Goal: Information Seeking & Learning: Learn about a topic

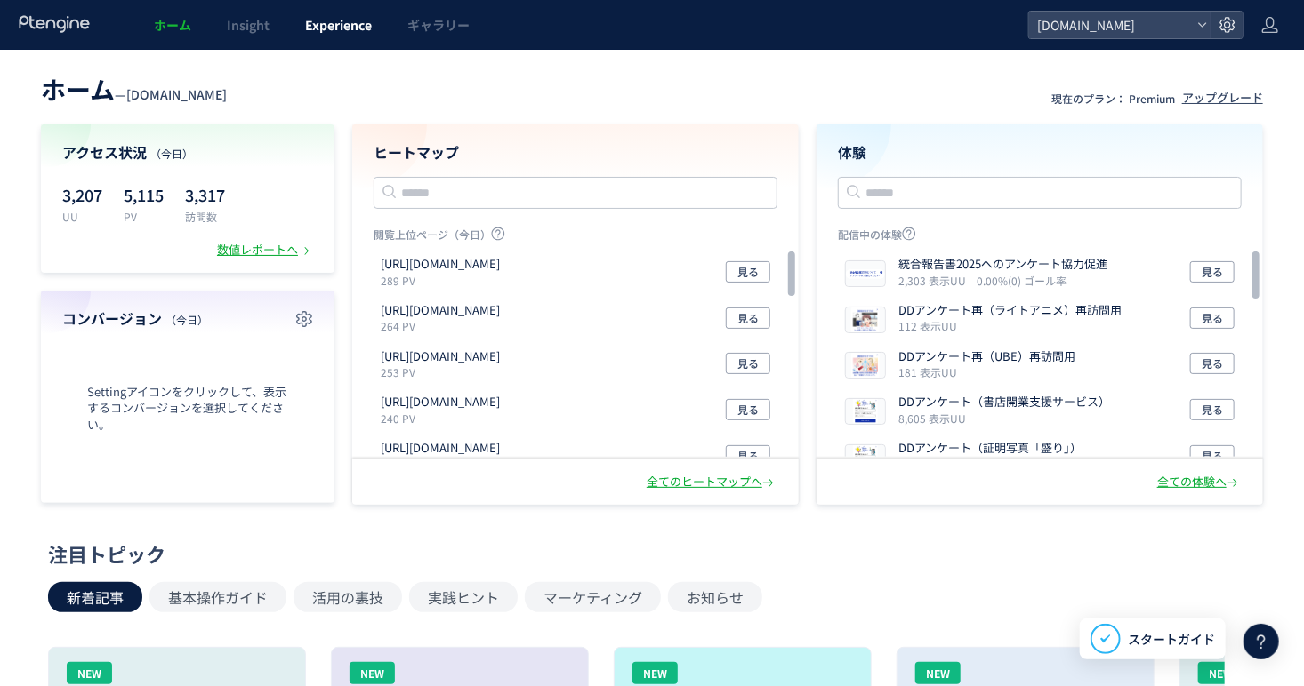
click at [349, 28] on span "Experience" at bounding box center [338, 25] width 67 height 18
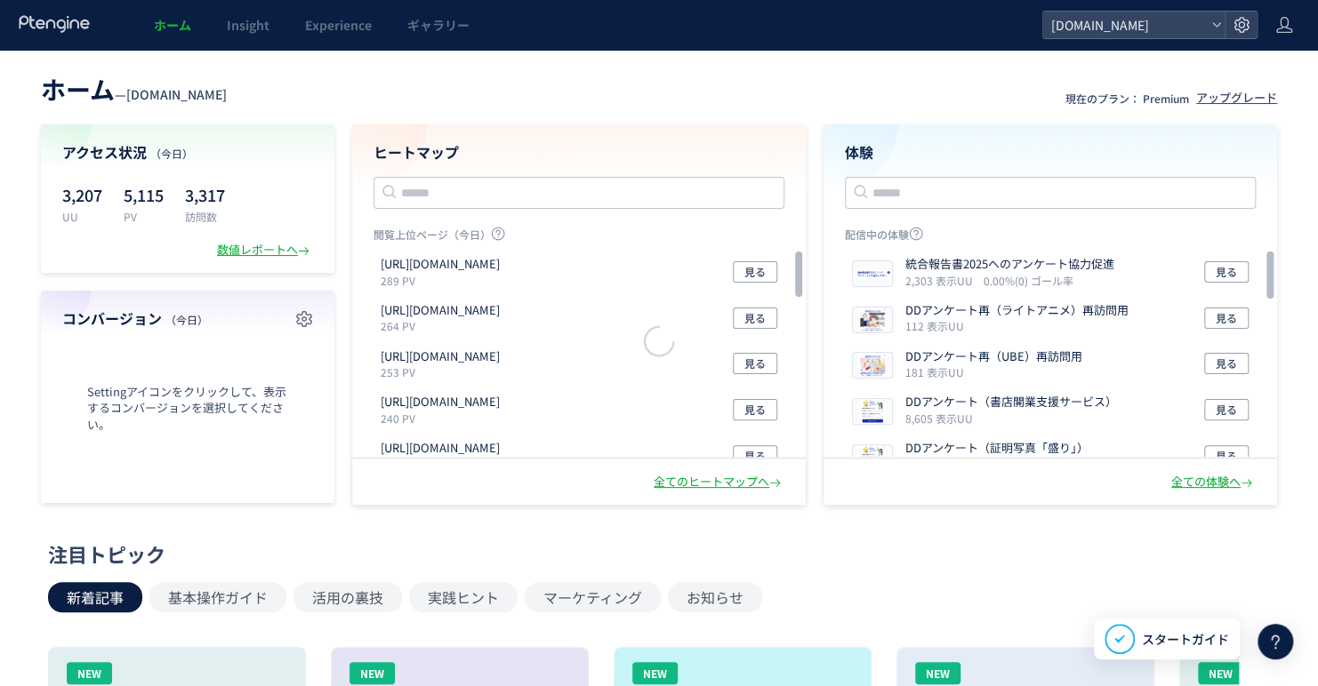
click at [335, 38] on div at bounding box center [659, 343] width 1318 height 686
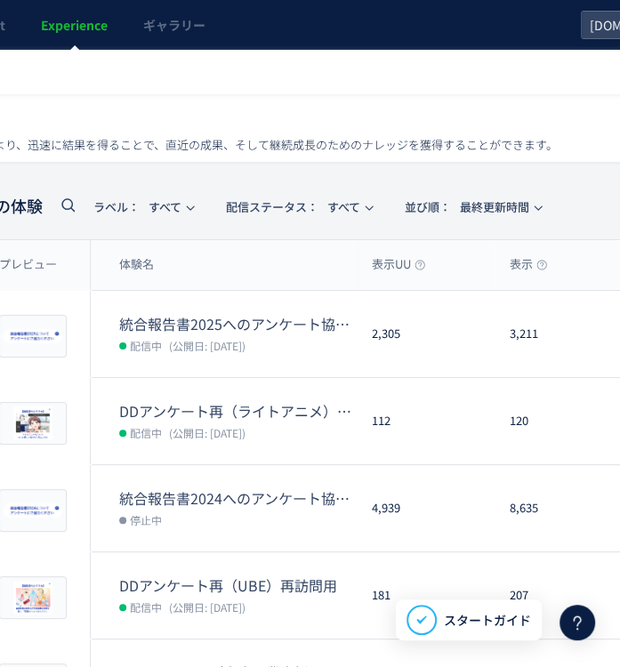
scroll to position [0, 267]
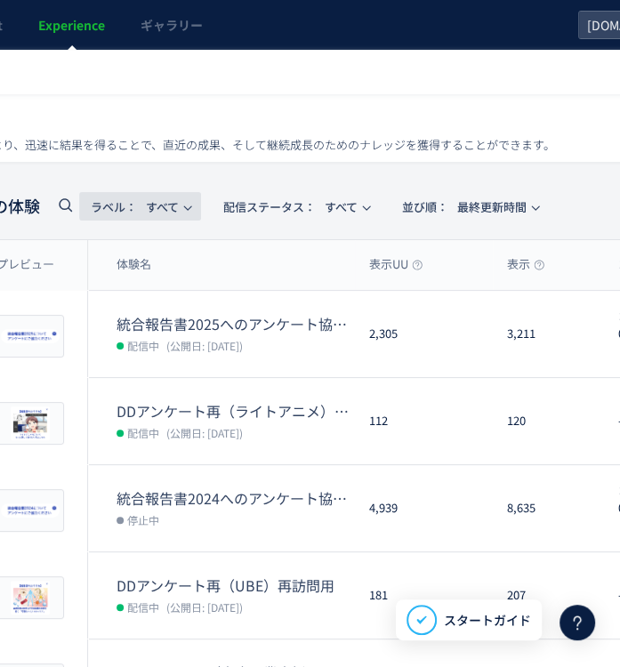
drag, startPoint x: 188, startPoint y: 209, endPoint x: 102, endPoint y: 227, distance: 87.2
click at [188, 209] on icon "button" at bounding box center [187, 208] width 11 height 11
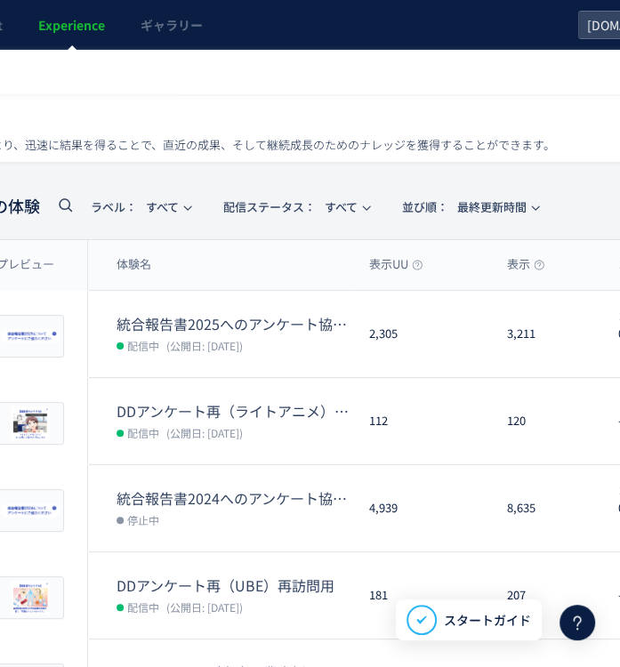
scroll to position [0, 0]
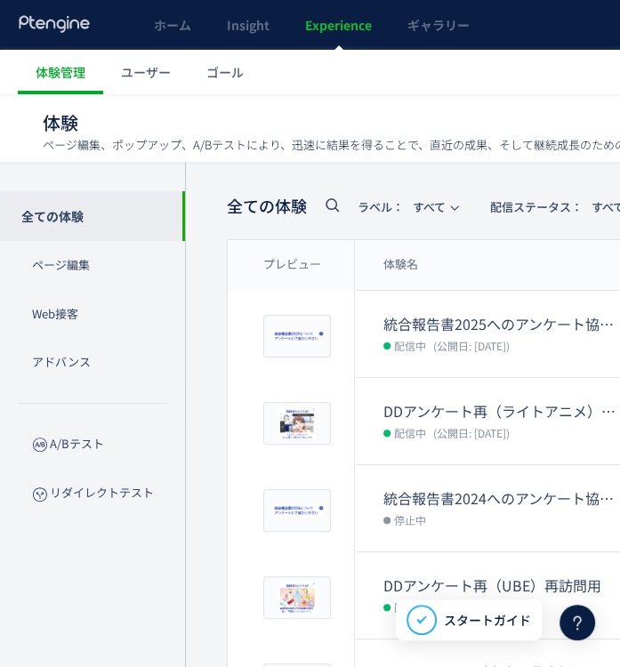
click at [326, 209] on icon at bounding box center [331, 204] width 21 height 21
type input "*"
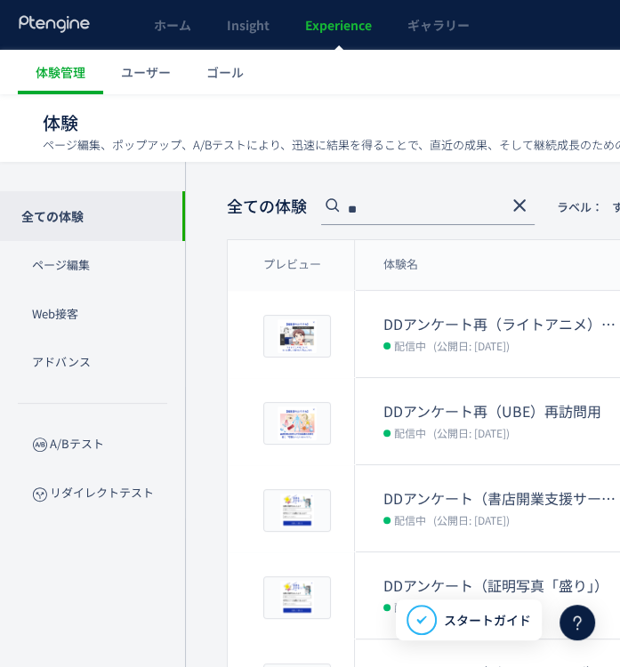
type input "**"
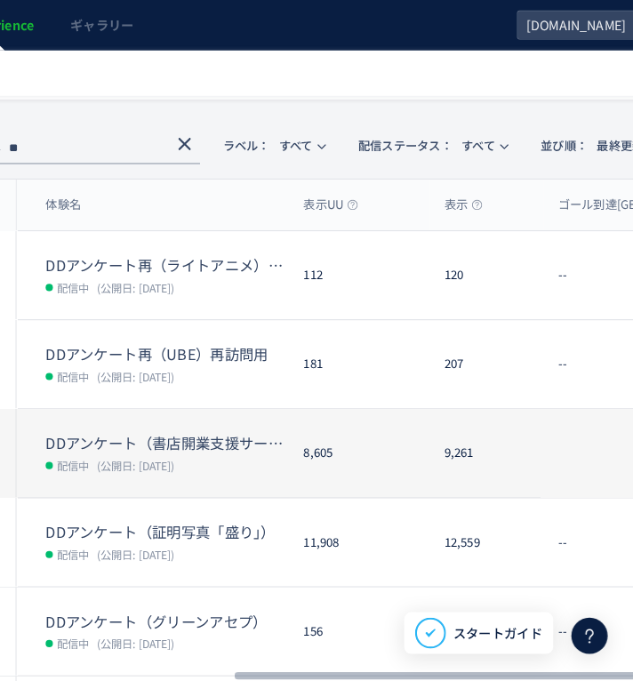
scroll to position [89, 339]
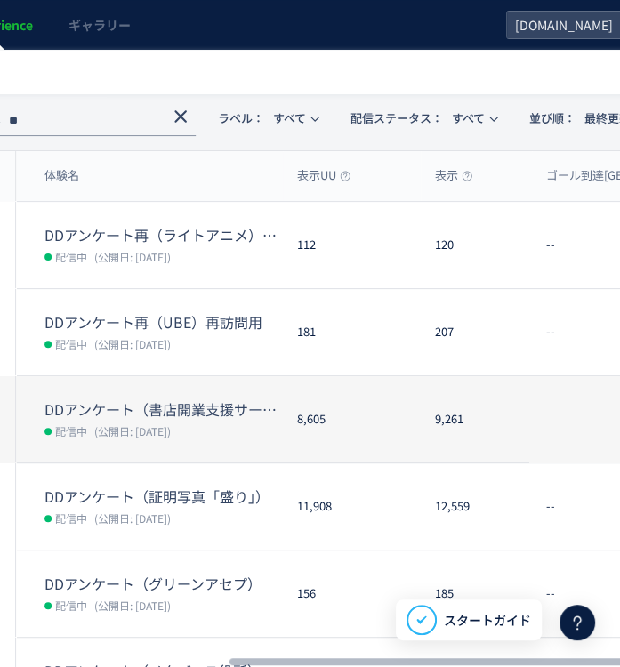
click at [250, 428] on dd "配信中 (公開日: [DATE])" at bounding box center [163, 430] width 238 height 23
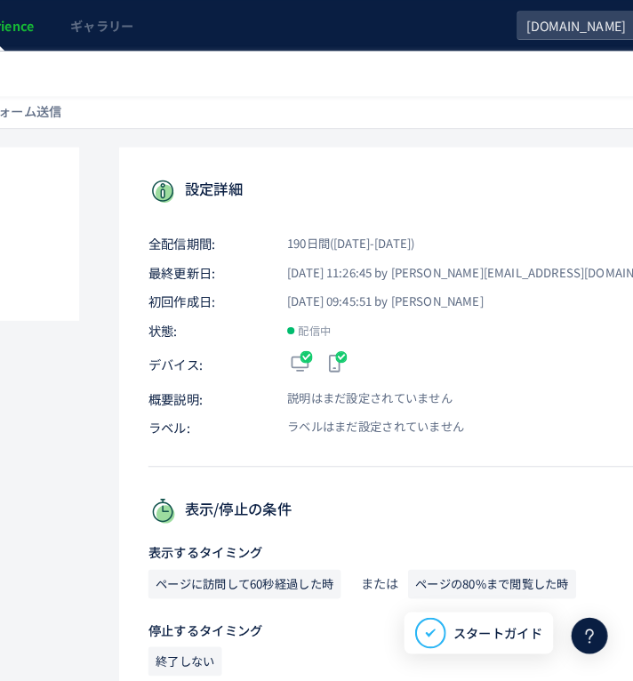
scroll to position [89, 0]
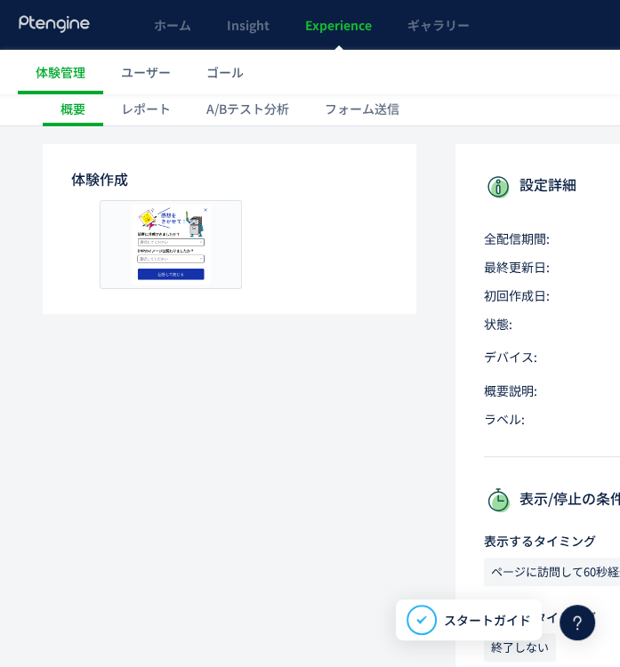
click at [135, 113] on div "レポート" at bounding box center [145, 109] width 85 height 36
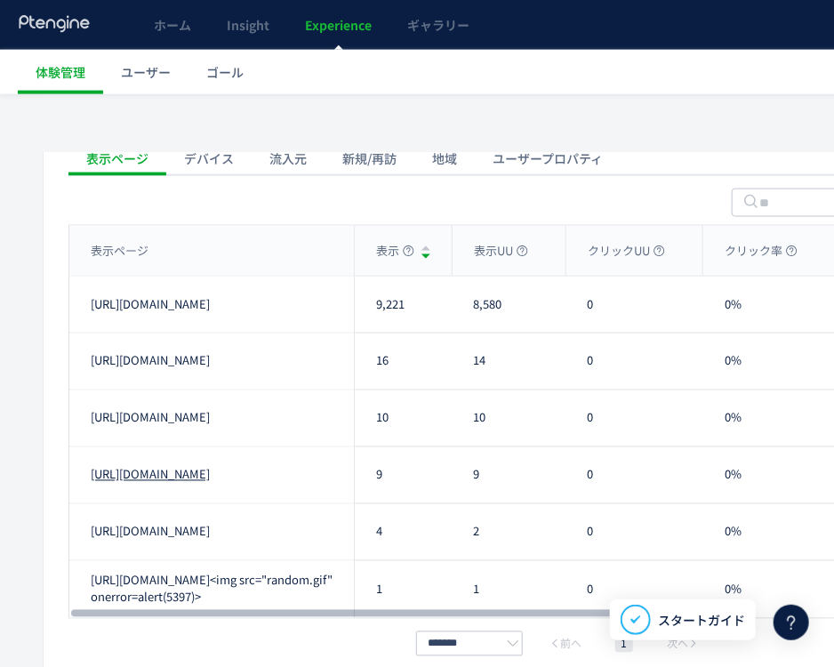
scroll to position [711, 0]
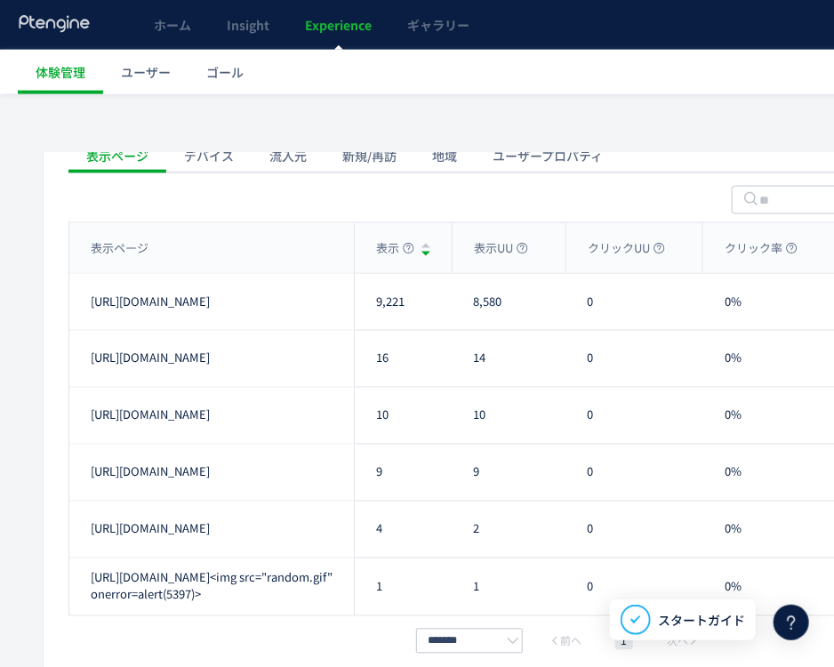
click at [305, 165] on div "流入元" at bounding box center [288, 156] width 73 height 36
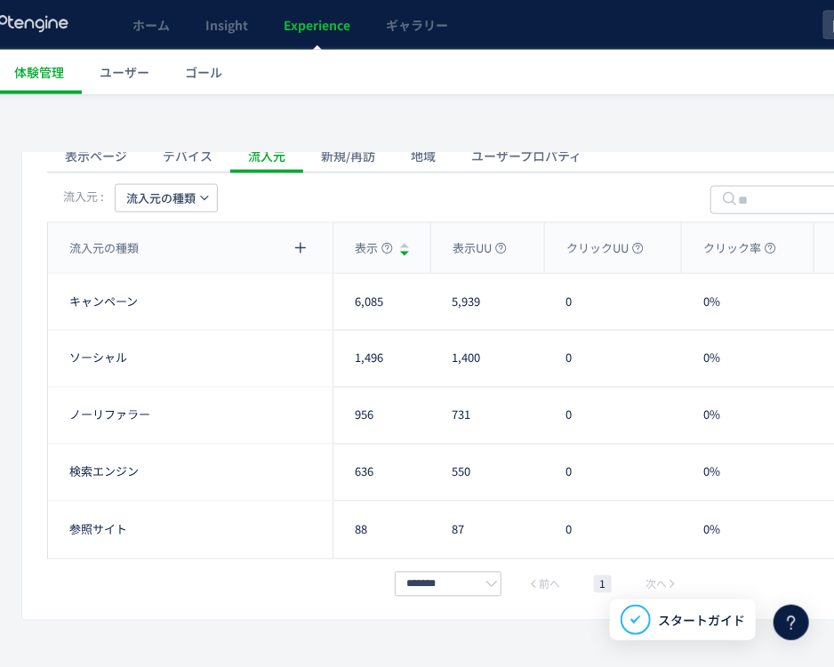
scroll to position [711, 44]
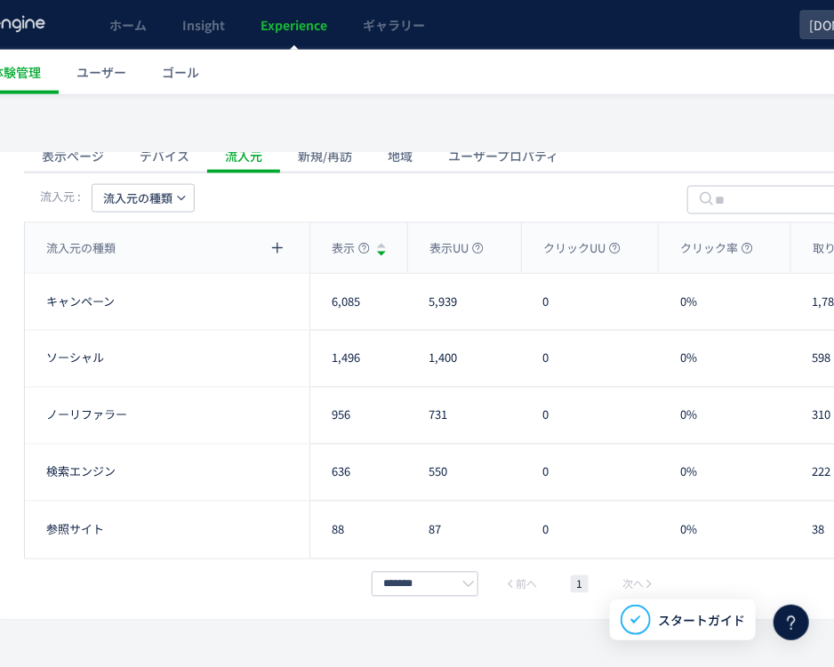
click at [182, 193] on div "流入元 : 流入元の種類" at bounding box center [516, 198] width 984 height 50
click at [176, 204] on icon "button" at bounding box center [181, 198] width 11 height 11
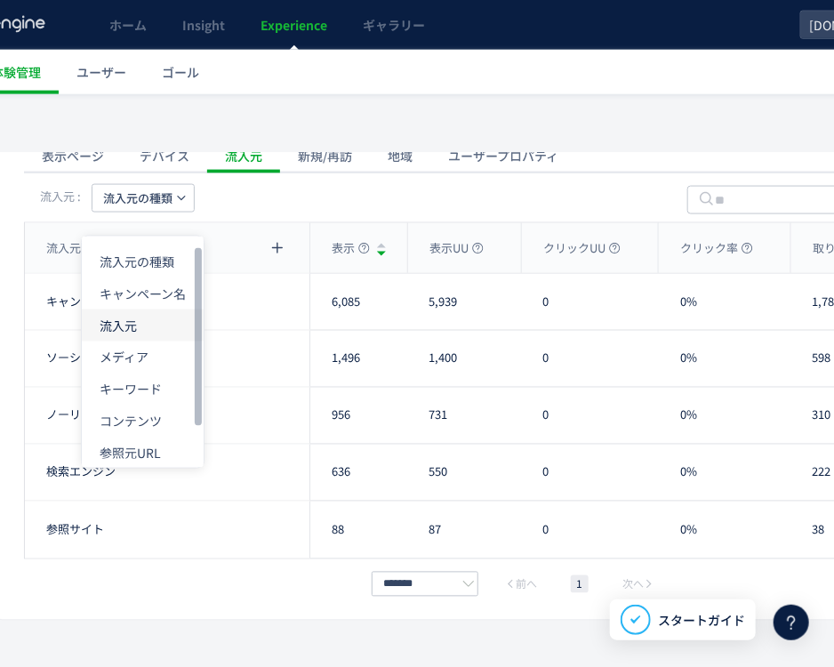
click at [145, 332] on li "流入元" at bounding box center [143, 325] width 122 height 32
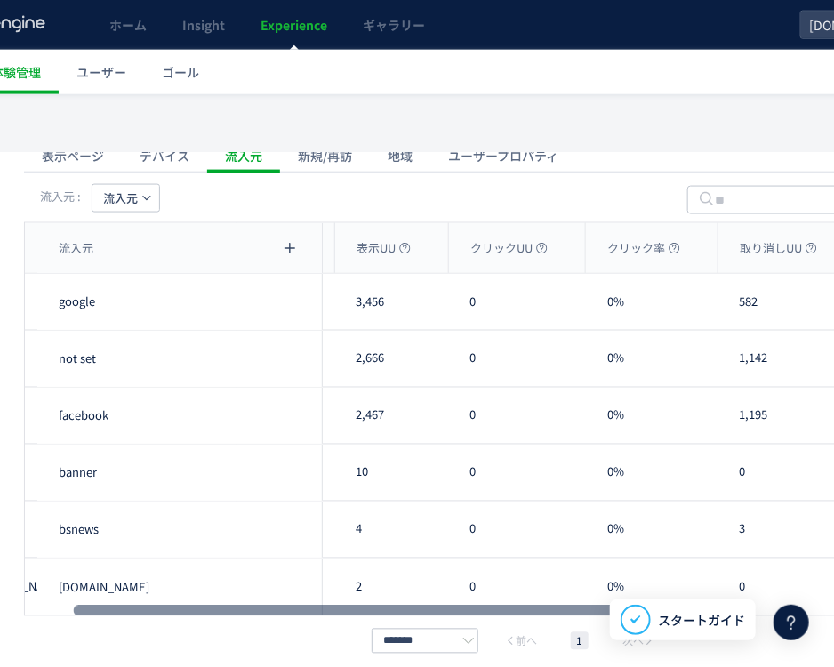
scroll to position [0, 0]
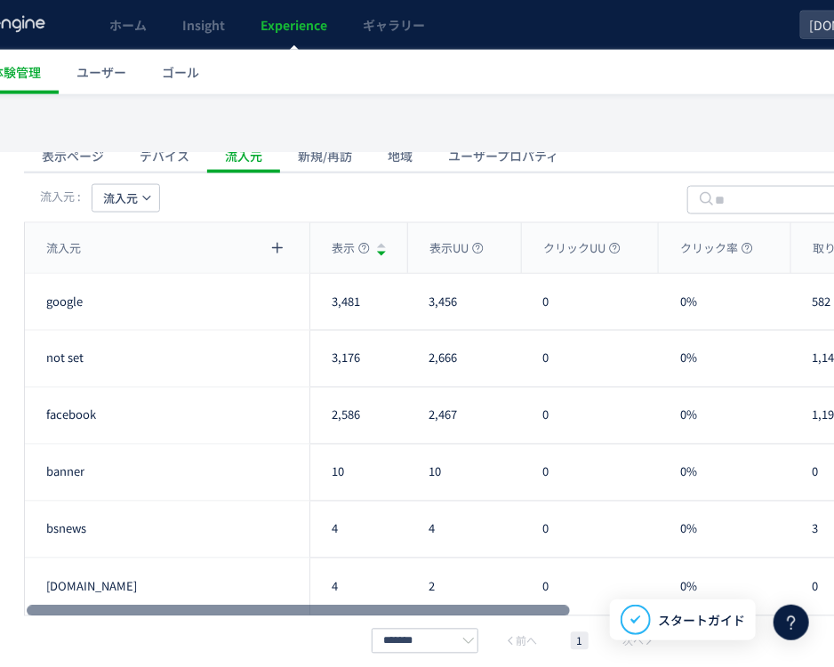
drag, startPoint x: 259, startPoint y: 625, endPoint x: 168, endPoint y: 653, distance: 94.8
click at [168, 616] on div at bounding box center [298, 611] width 543 height 11
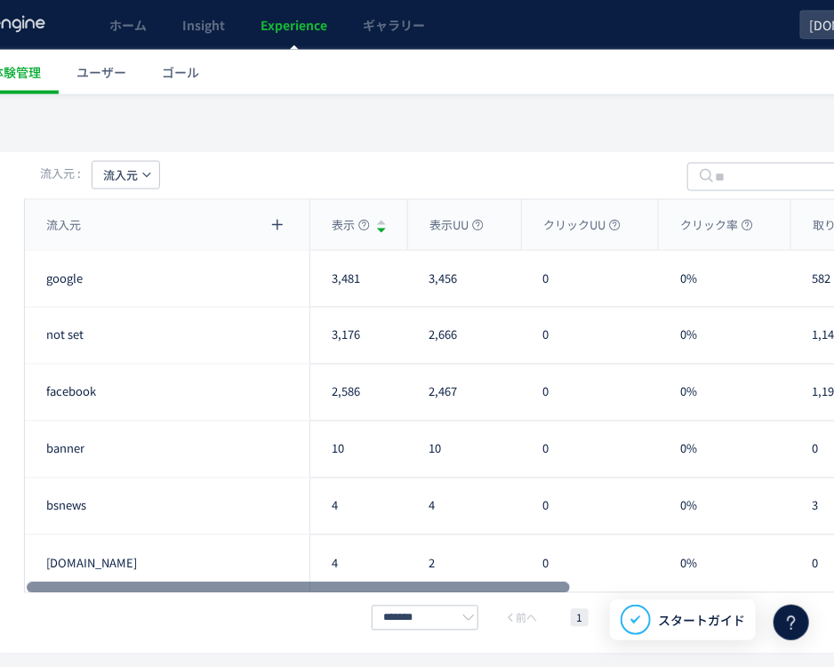
drag, startPoint x: 340, startPoint y: 602, endPoint x: 268, endPoint y: 609, distance: 72.4
click at [268, 593] on div at bounding box center [298, 587] width 543 height 11
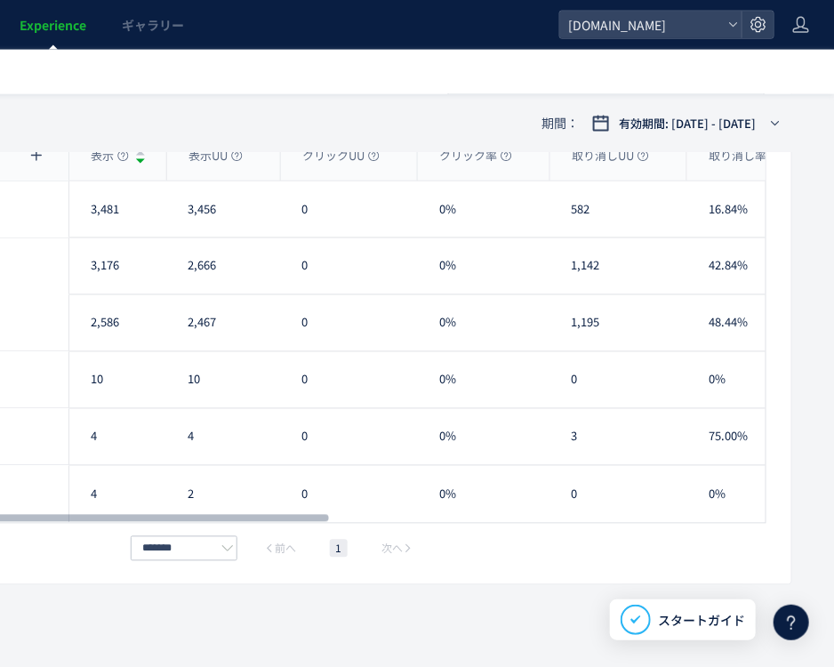
scroll to position [823, 285]
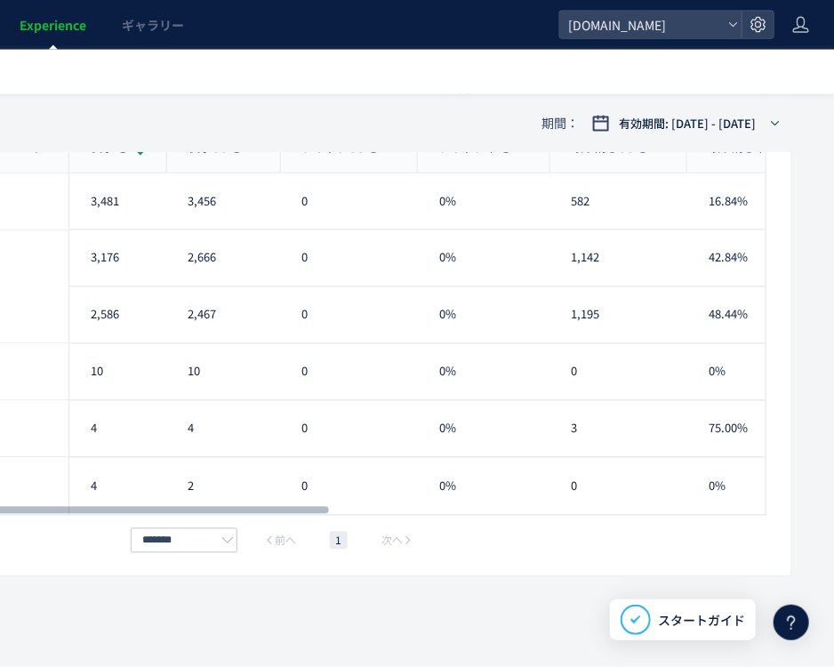
drag, startPoint x: 324, startPoint y: 511, endPoint x: 63, endPoint y: 467, distance: 264.3
click at [54, 514] on div at bounding box center [57, 510] width 543 height 11
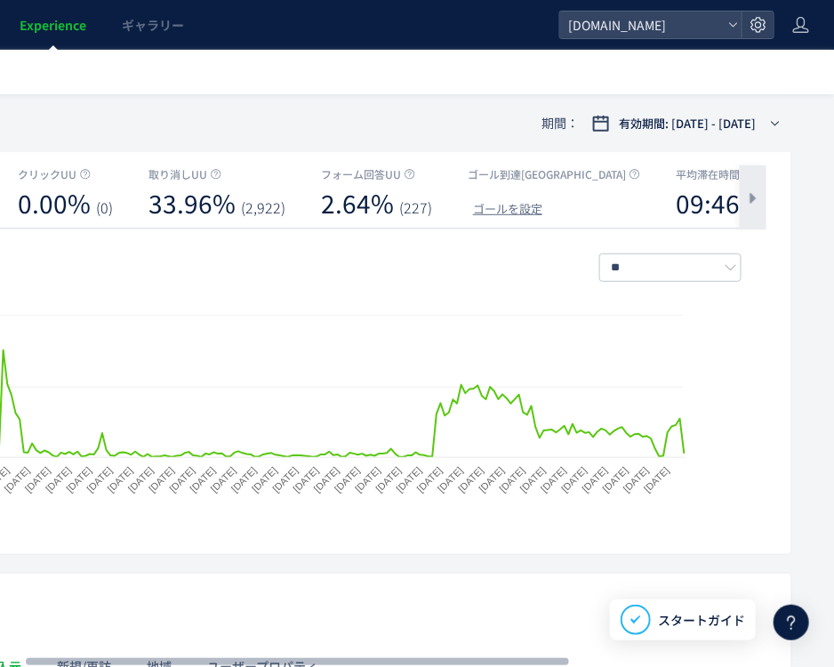
scroll to position [646, 285]
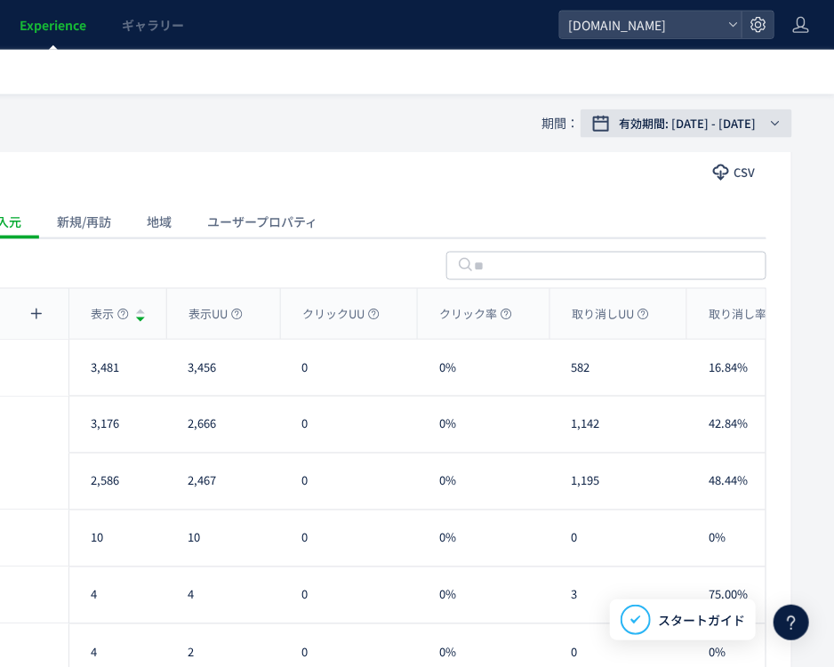
click at [748, 130] on span "有効期間: [DATE] - [DATE]" at bounding box center [687, 124] width 137 height 18
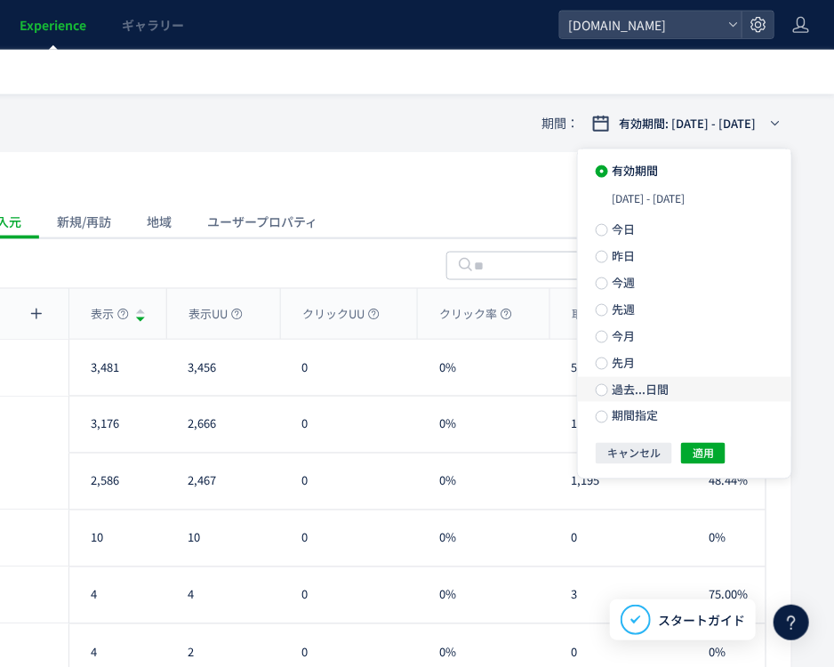
click at [634, 398] on label "過去...日間" at bounding box center [684, 389] width 213 height 25
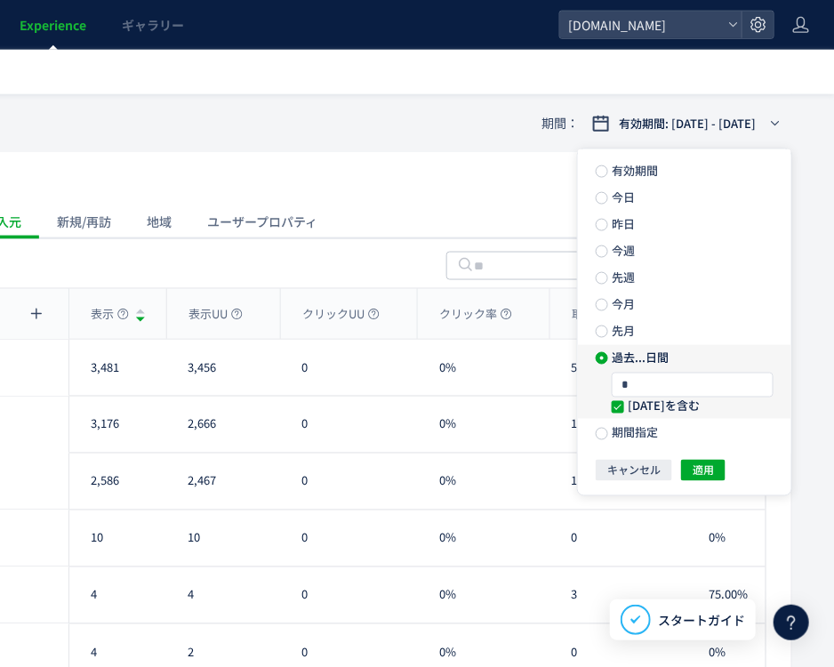
click at [625, 357] on span "過去...日間" at bounding box center [638, 357] width 60 height 17
click at [625, 342] on label "先月" at bounding box center [684, 330] width 213 height 25
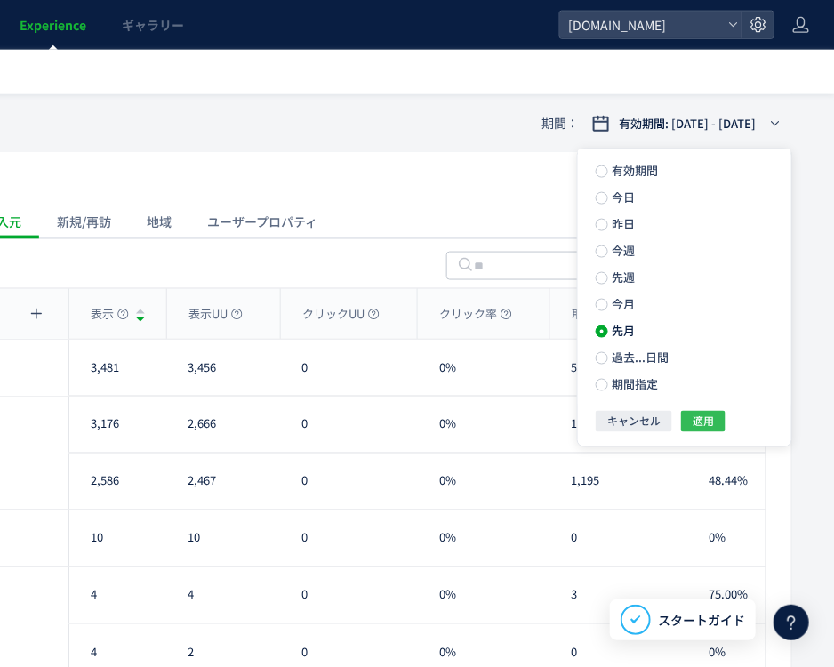
click at [711, 421] on span "適用" at bounding box center [703, 421] width 21 height 21
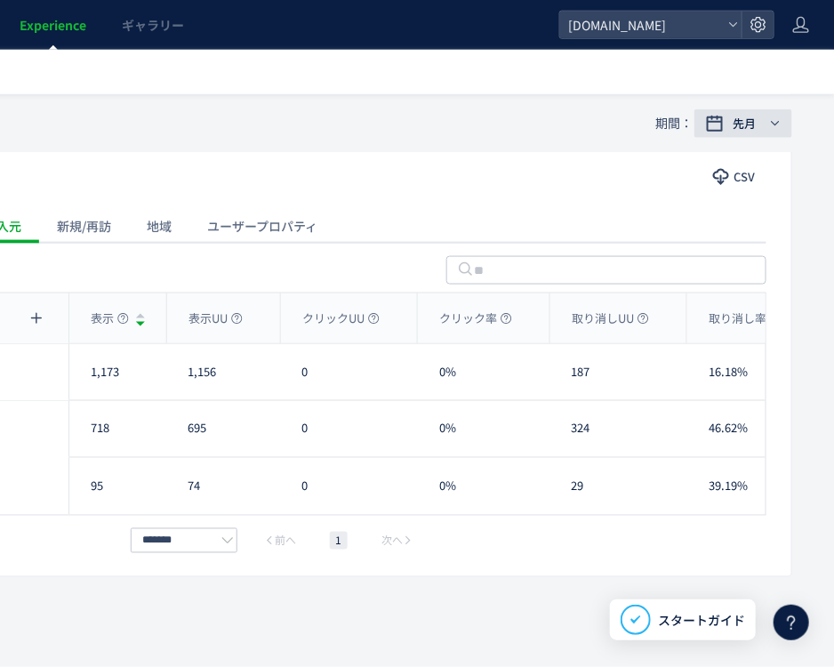
click at [723, 126] on button "先月" at bounding box center [744, 123] width 98 height 28
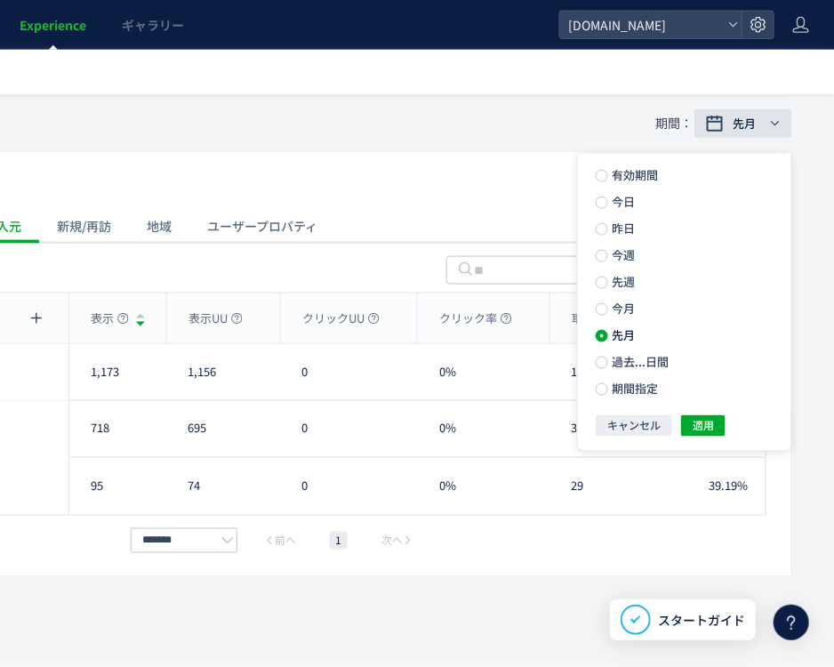
click at [724, 122] on button "先月" at bounding box center [744, 123] width 98 height 28
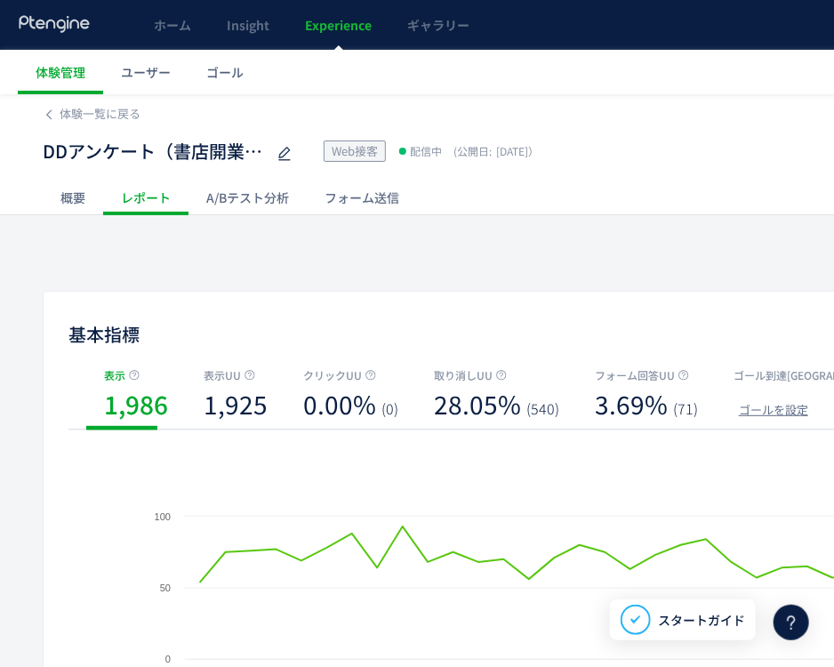
scroll to position [0, 285]
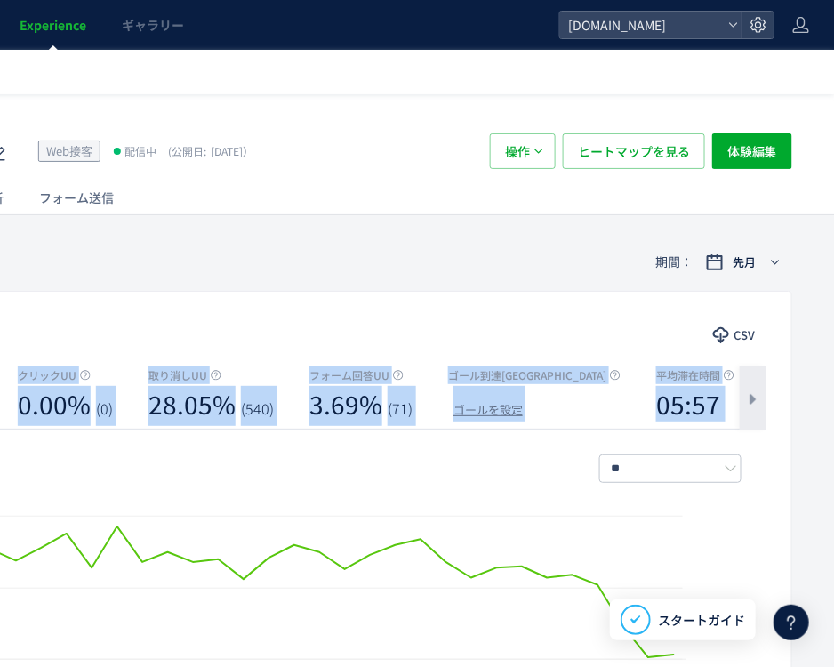
drag, startPoint x: 573, startPoint y: 442, endPoint x: 630, endPoint y: 439, distance: 57.9
click at [630, 430] on div "表示 1,986 表示UU 1,925 クリックUU 0.00% (0) 取り消しUU 28.05% (540) フォーム回答UU 3.69% (71) ゴー…" at bounding box center [275, 398] width 984 height 64
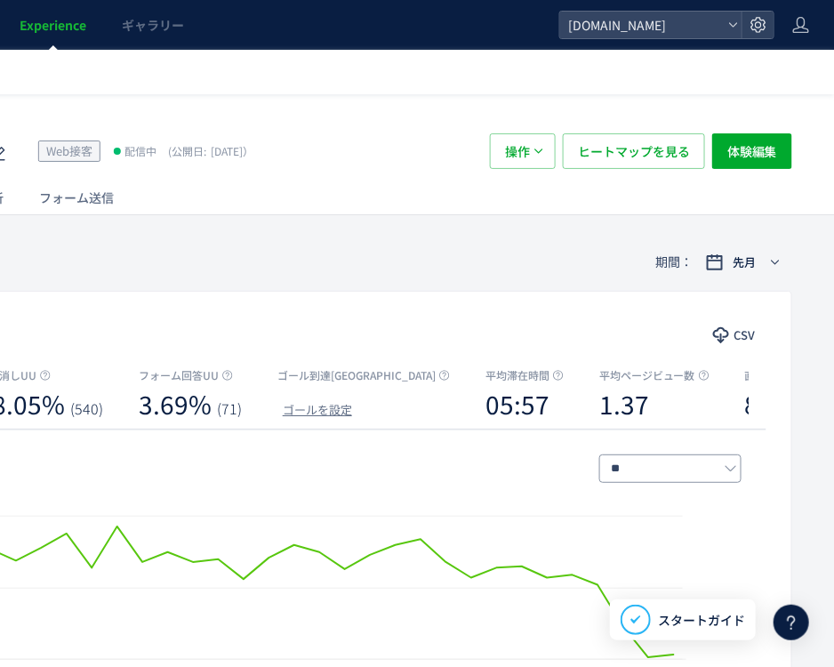
drag, startPoint x: 822, startPoint y: 436, endPoint x: 711, endPoint y: 486, distance: 122.2
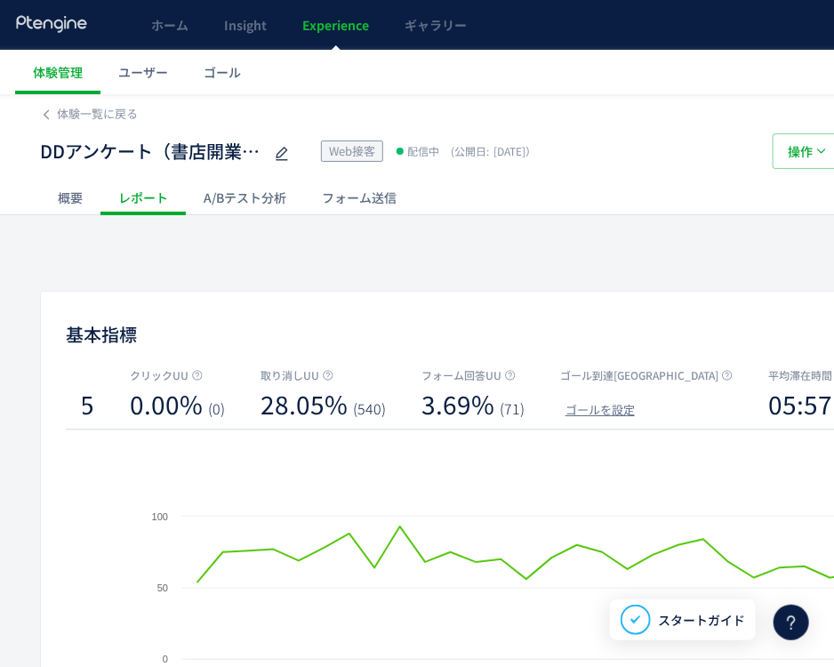
scroll to position [0, 0]
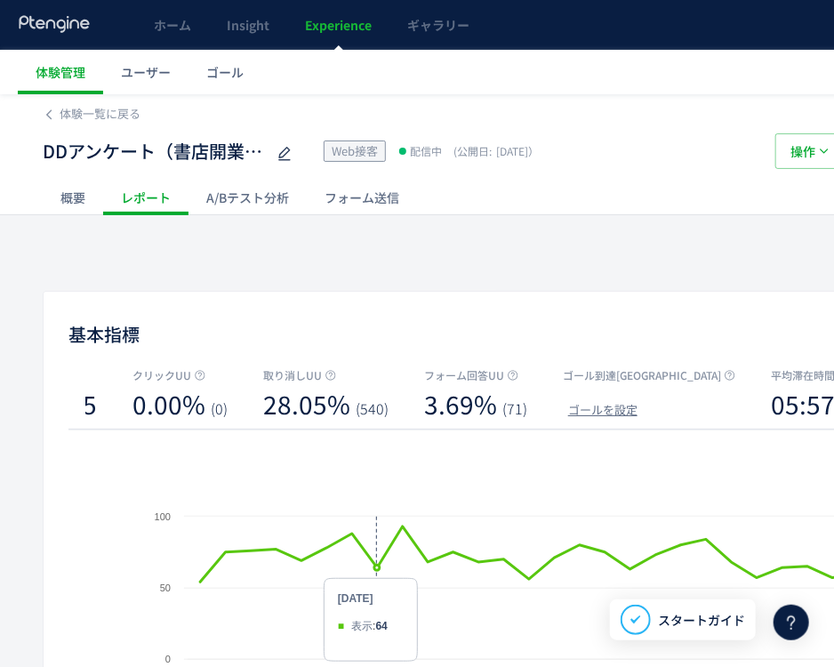
click at [383, 652] on rect at bounding box center [560, 619] width 834 height 222
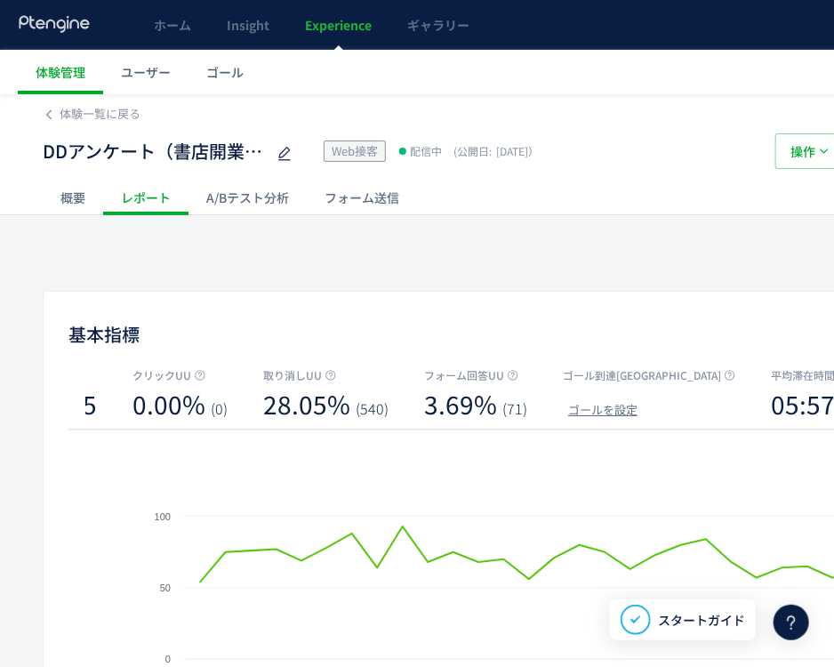
scroll to position [0, 285]
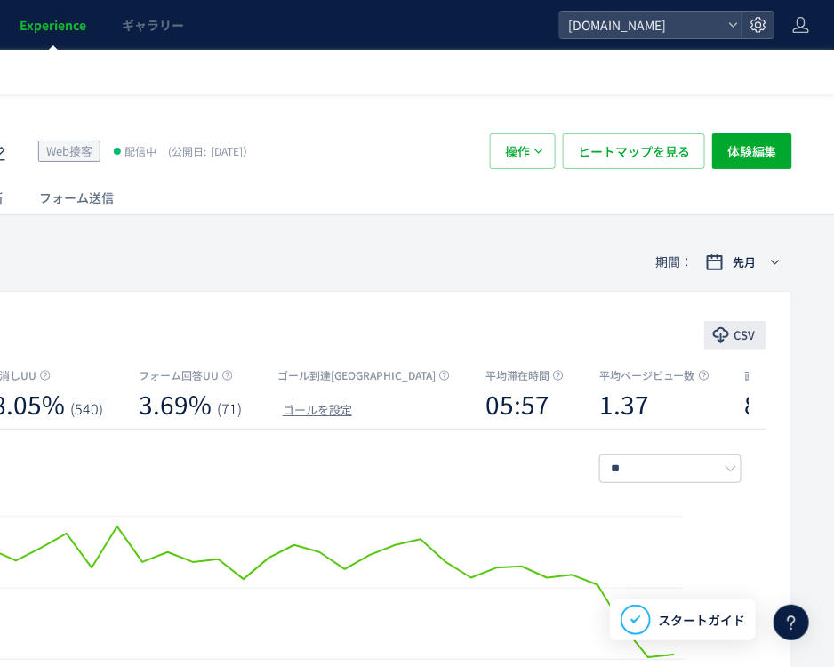
click at [743, 341] on span "CSV" at bounding box center [744, 335] width 21 height 28
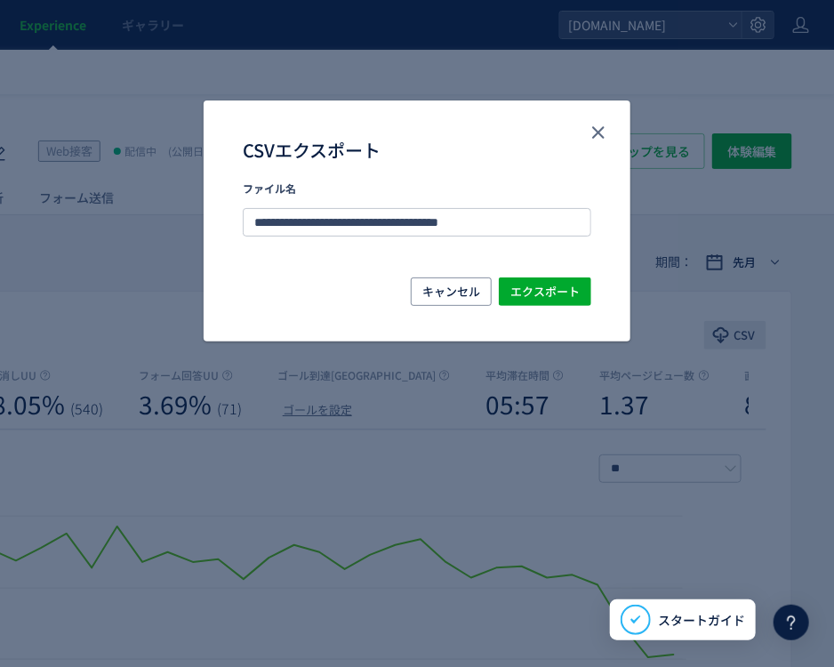
scroll to position [0, 272]
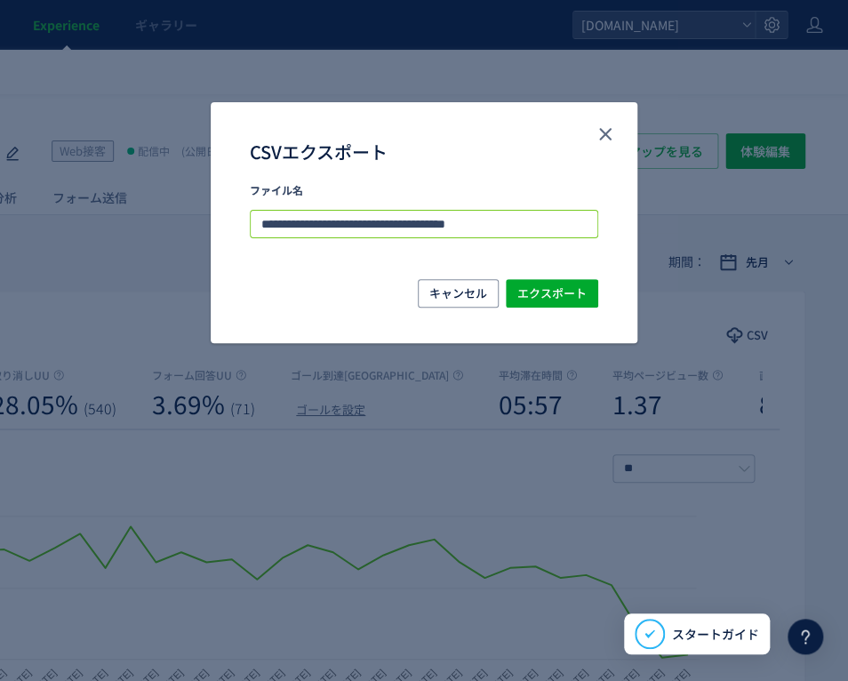
click at [542, 223] on input "**********" at bounding box center [424, 224] width 349 height 28
drag, startPoint x: 556, startPoint y: 228, endPoint x: 630, endPoint y: 243, distance: 76.2
click at [630, 243] on div "**********" at bounding box center [424, 231] width 427 height 95
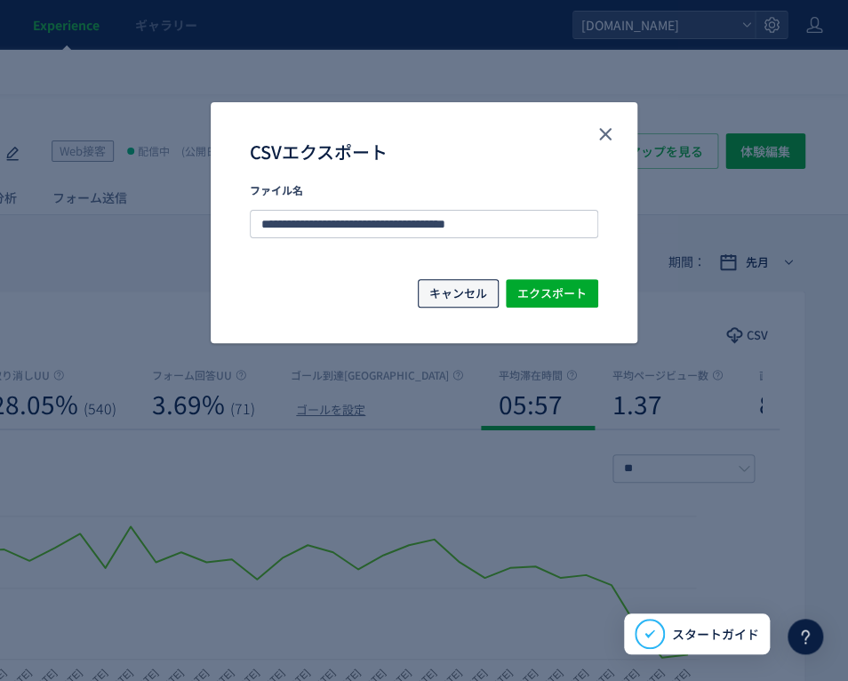
click at [469, 283] on span "キャンセル" at bounding box center [459, 293] width 58 height 28
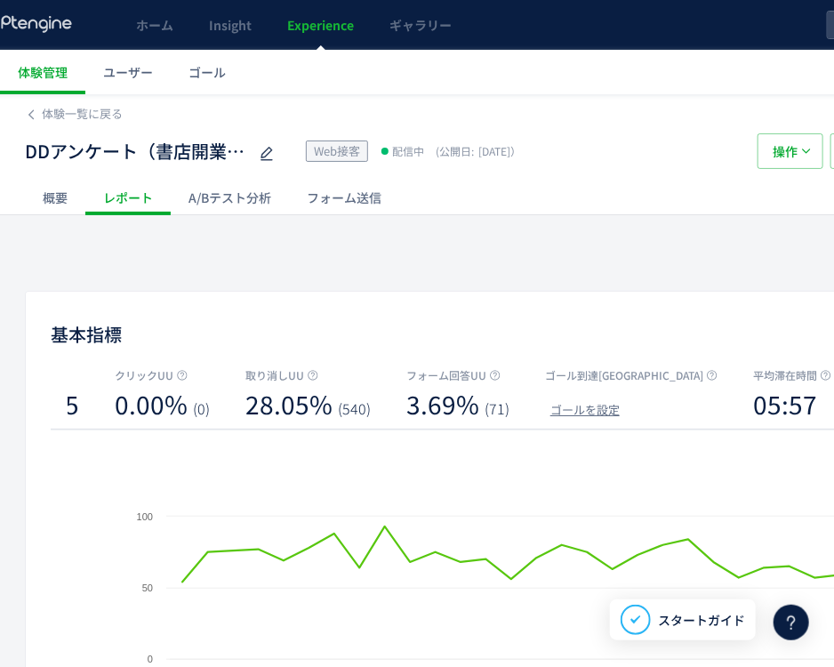
scroll to position [0, 285]
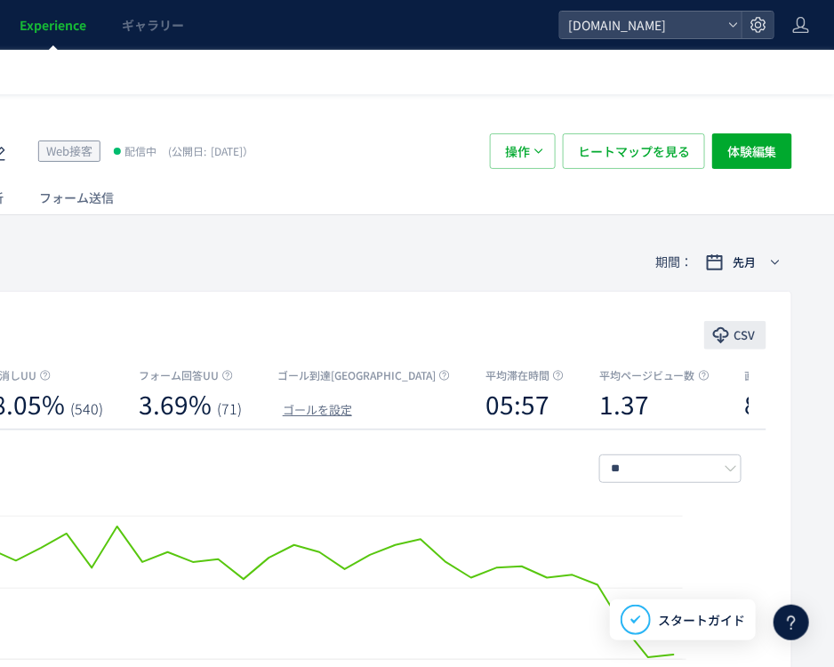
click at [747, 336] on span "CSV" at bounding box center [744, 335] width 21 height 28
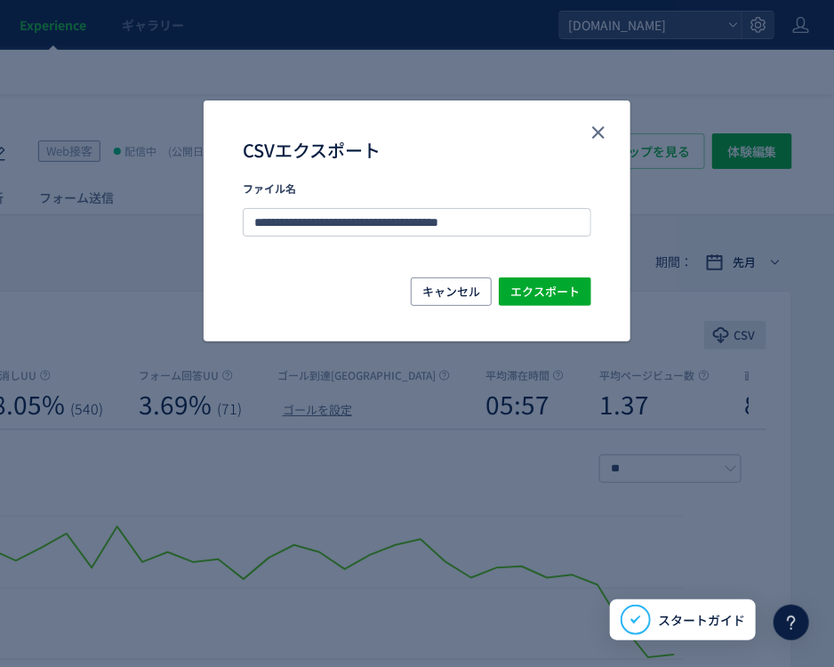
scroll to position [0, 272]
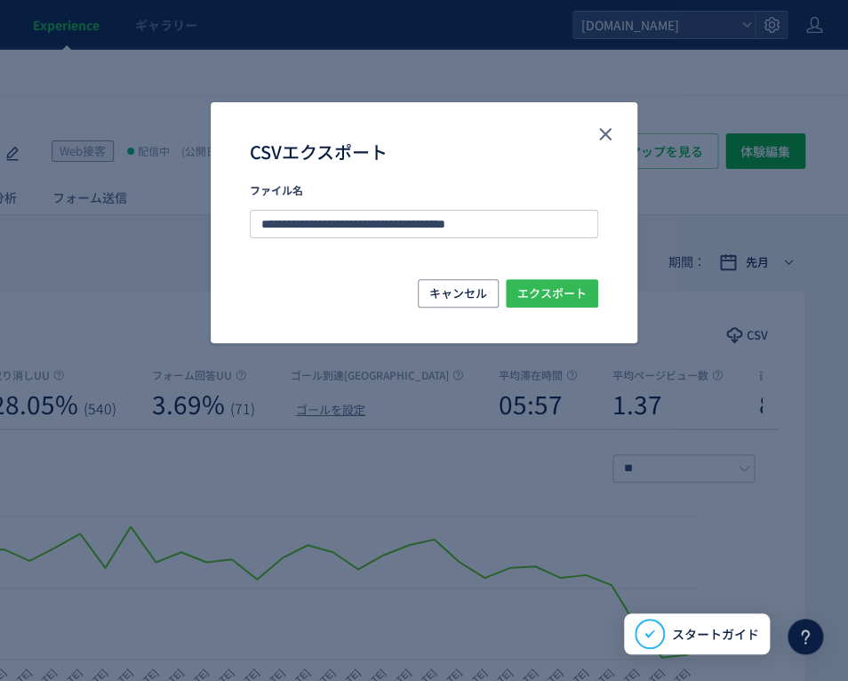
click at [582, 300] on span "エクスポート" at bounding box center [552, 293] width 69 height 28
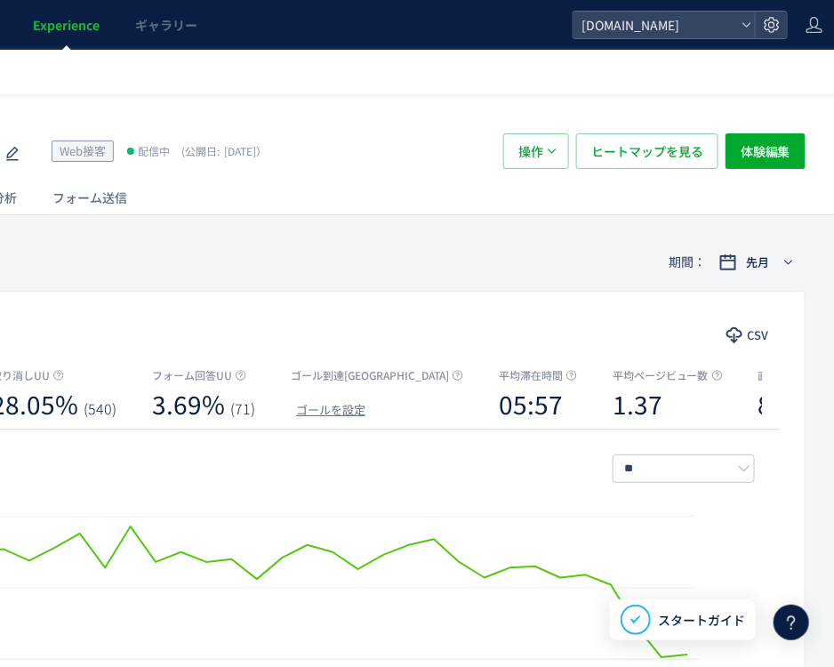
click at [221, 320] on div "基本指標 CSV" at bounding box center [287, 336] width 1033 height 32
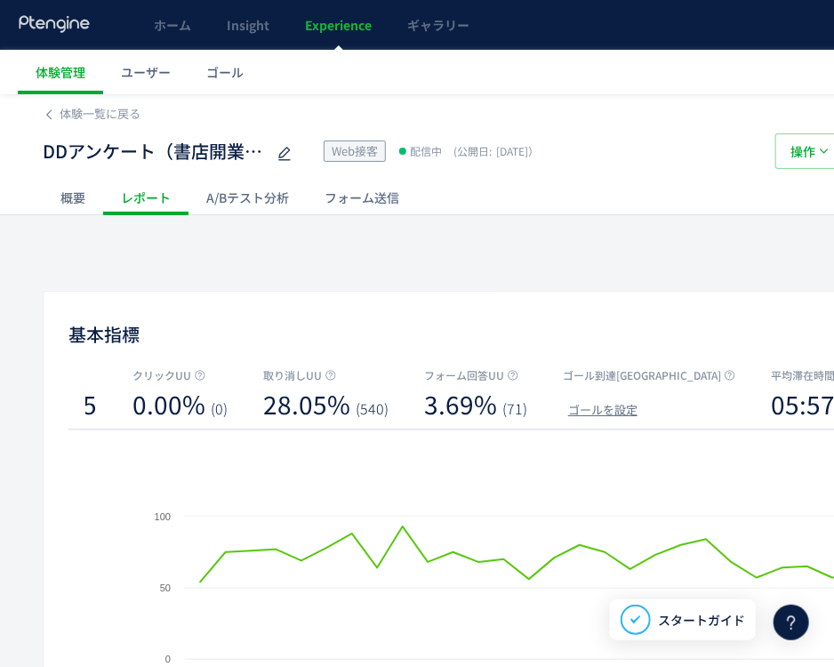
click at [373, 208] on div "フォーム送信" at bounding box center [362, 198] width 110 height 36
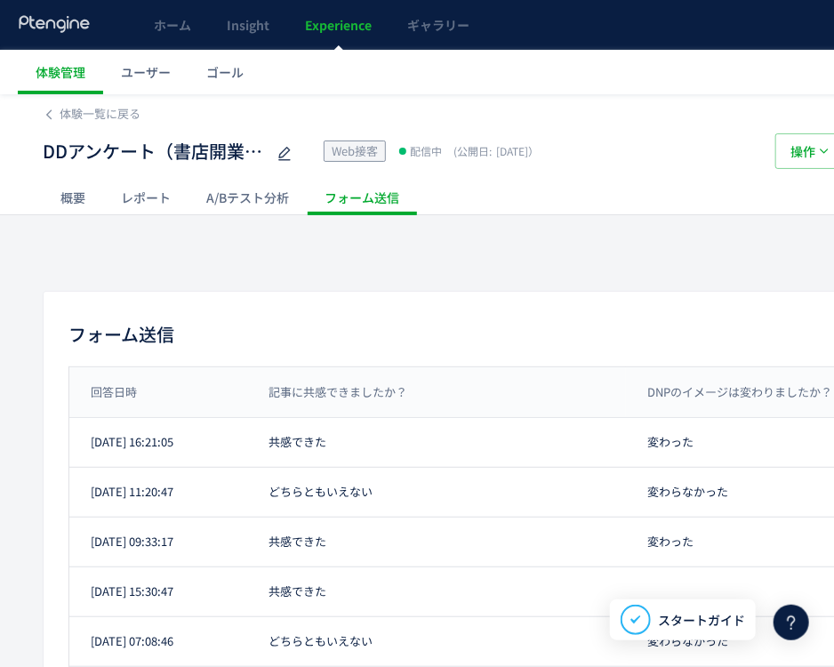
scroll to position [0, 285]
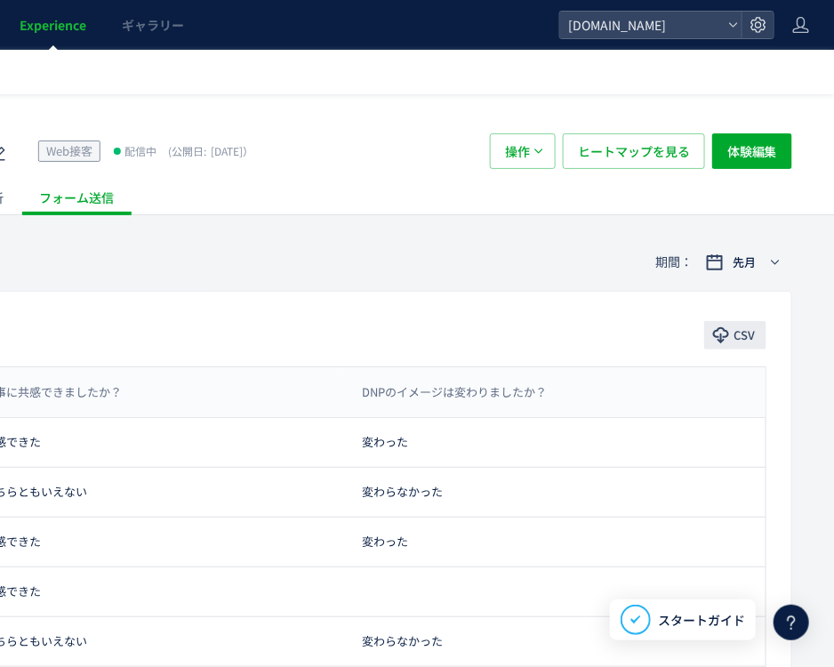
click at [748, 332] on span "CSV" at bounding box center [744, 335] width 21 height 28
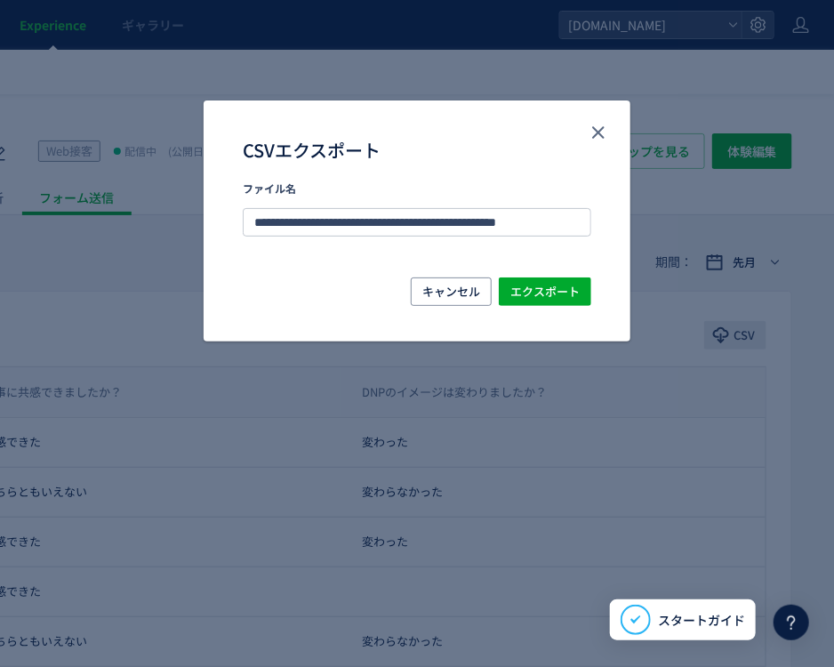
scroll to position [0, 272]
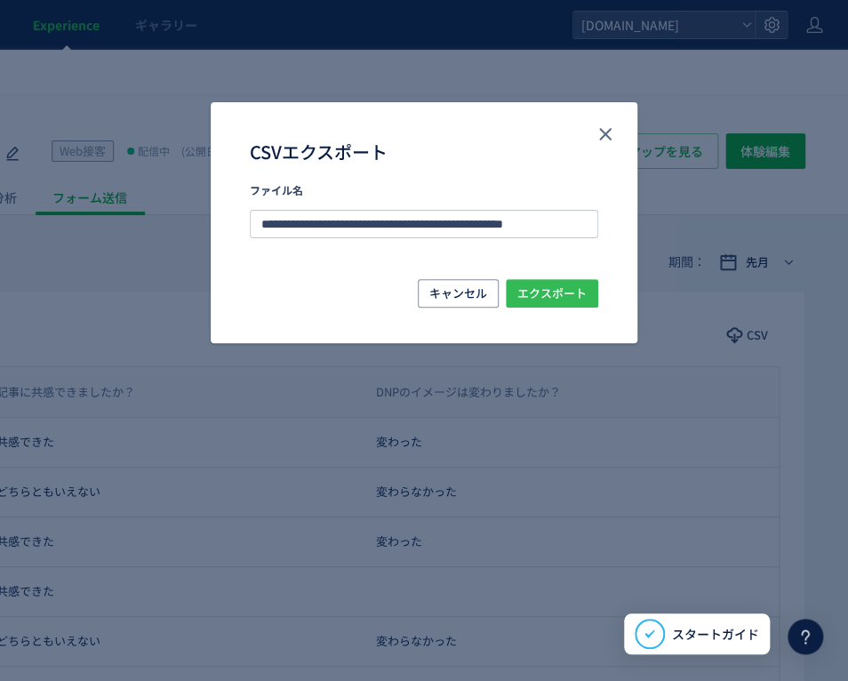
click at [565, 294] on span "エクスポート" at bounding box center [552, 293] width 69 height 28
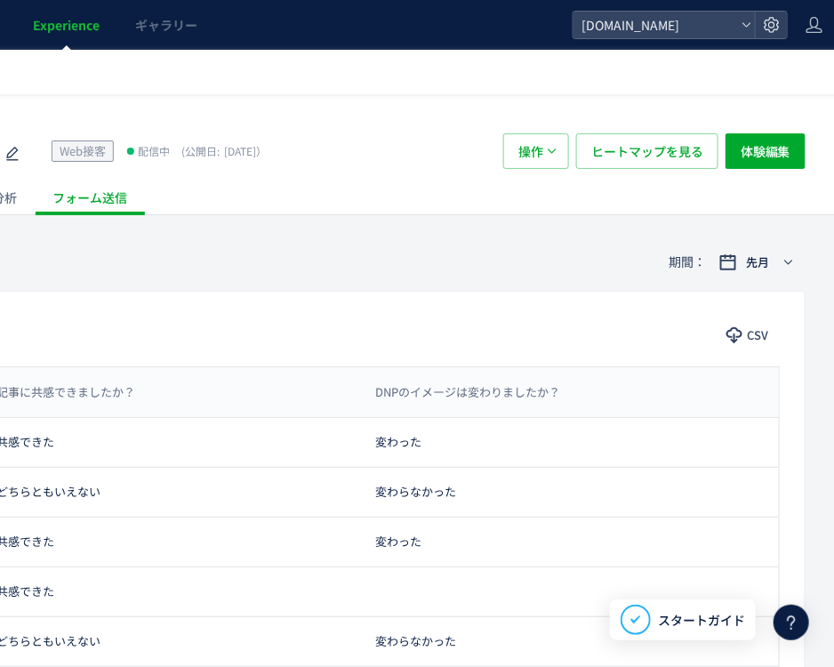
drag, startPoint x: 533, startPoint y: 246, endPoint x: 356, endPoint y: 259, distance: 177.4
click at [533, 246] on div "期間： 先月" at bounding box center [288, 262] width 1035 height 58
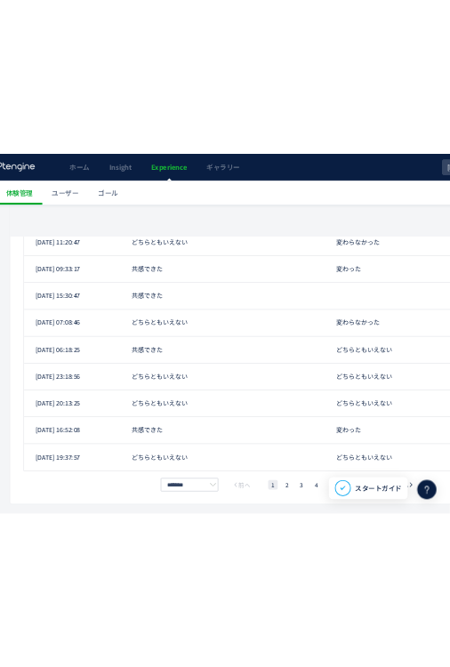
scroll to position [328, 0]
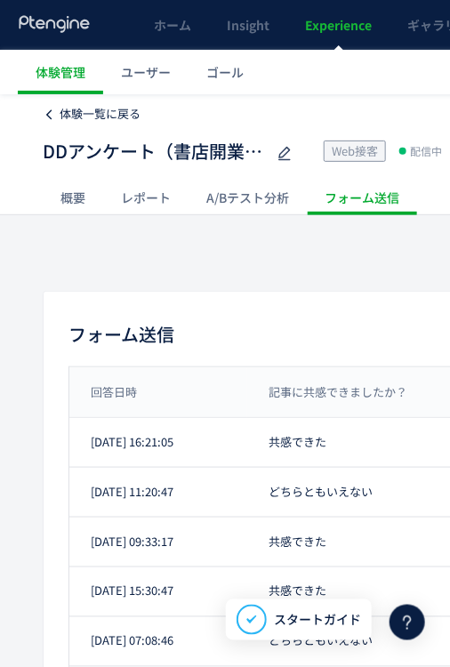
click at [69, 118] on span "体験一覧に戻る" at bounding box center [100, 113] width 81 height 17
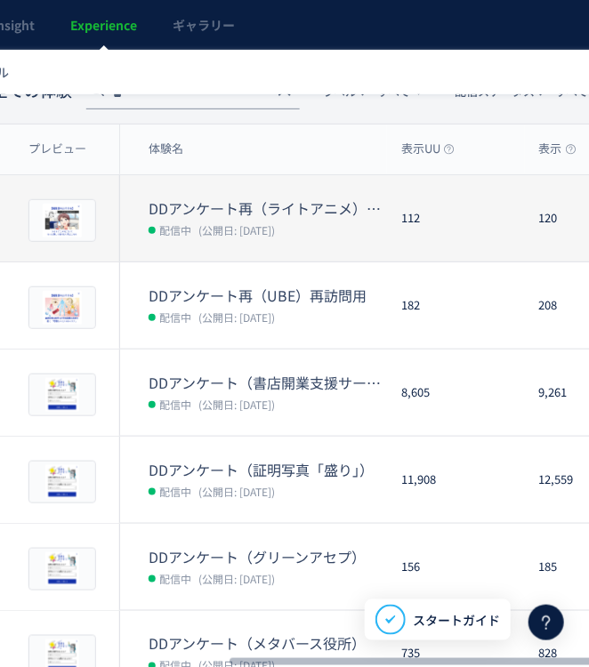
scroll to position [89, 235]
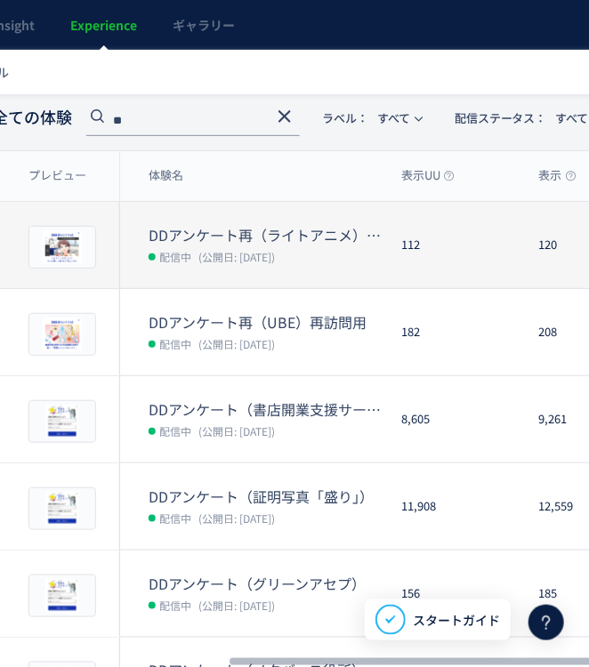
click at [265, 239] on dt "DDアンケート再（ライトアニメ）再訪問用" at bounding box center [268, 235] width 238 height 20
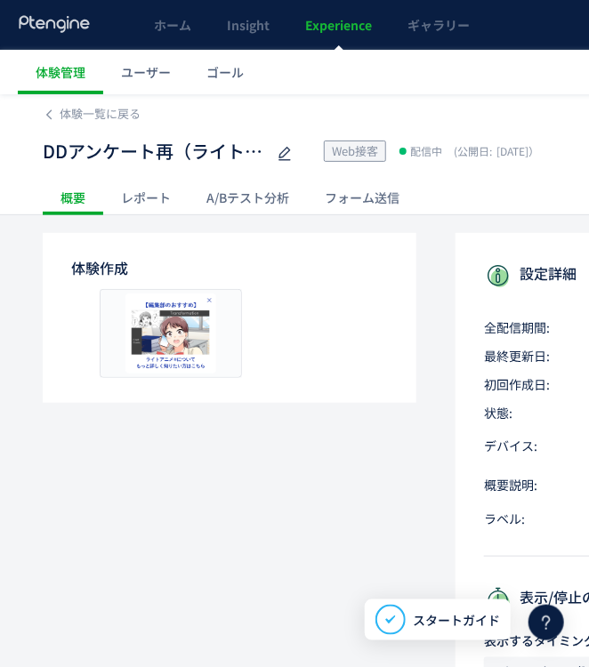
click at [136, 186] on div "レポート" at bounding box center [145, 198] width 85 height 36
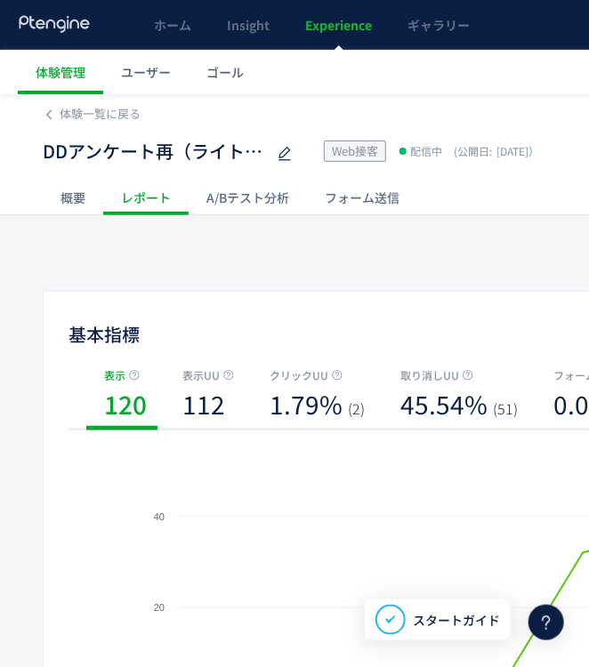
scroll to position [356, 0]
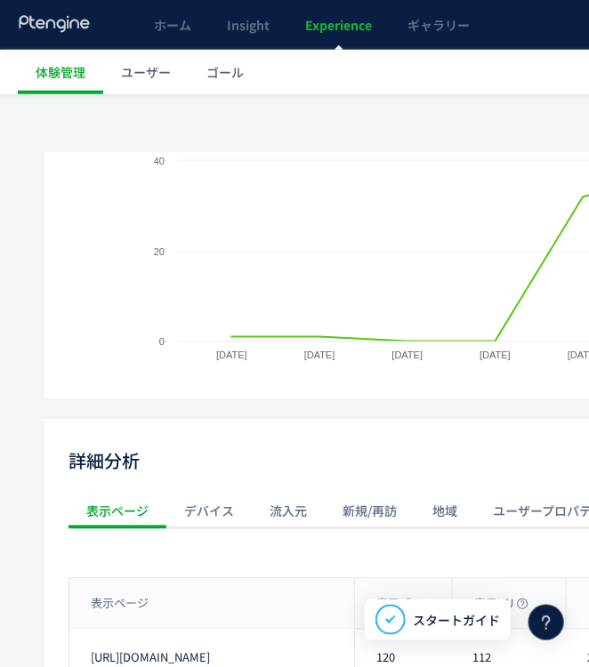
click at [311, 514] on div "流入元" at bounding box center [288, 512] width 73 height 36
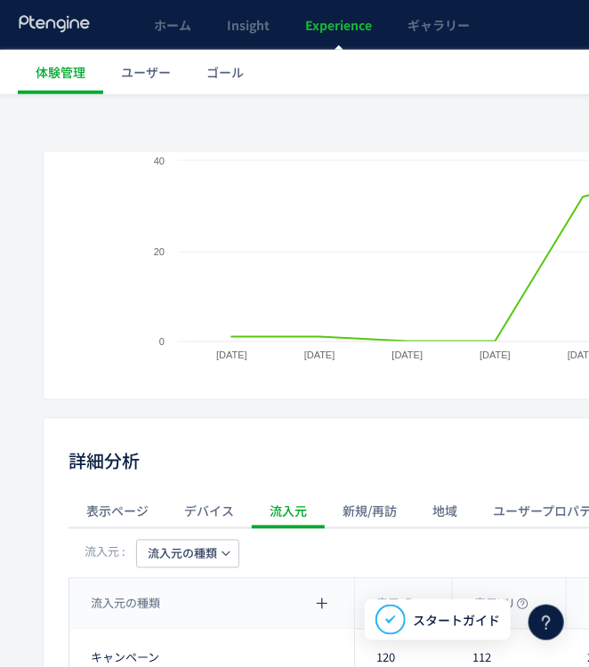
click at [207, 552] on span "流入元の種類" at bounding box center [182, 554] width 69 height 28
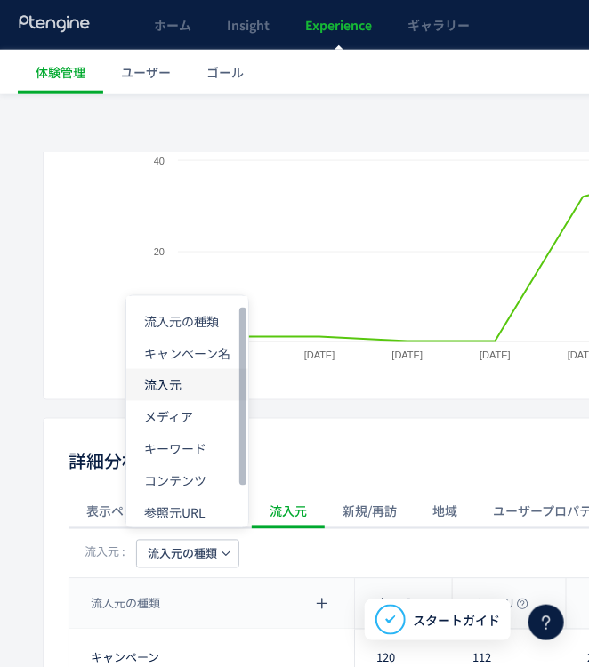
click at [190, 378] on li "流入元" at bounding box center [187, 385] width 122 height 32
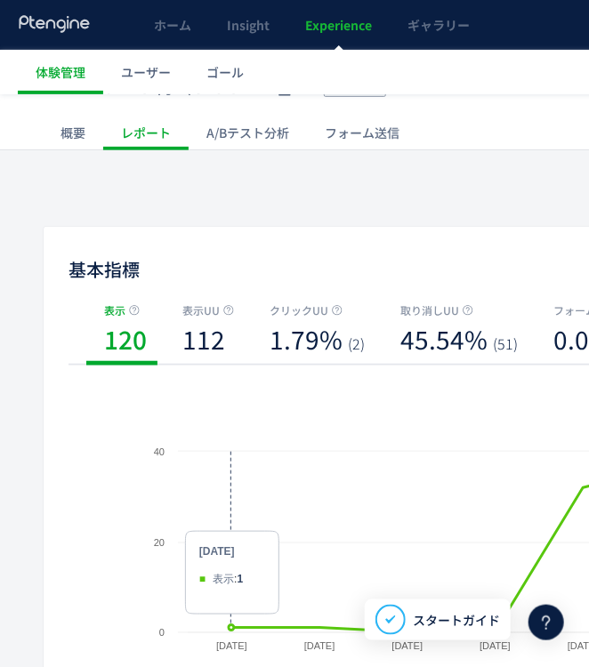
scroll to position [0, 0]
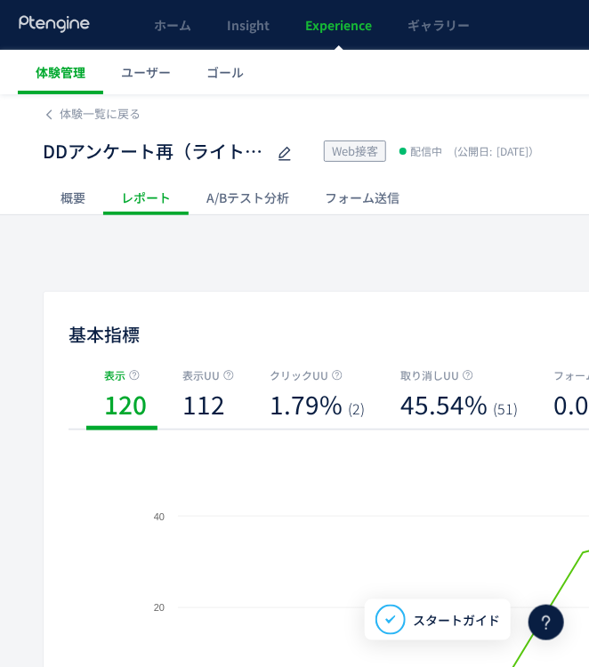
click at [61, 71] on span "体験管理" at bounding box center [61, 72] width 50 height 18
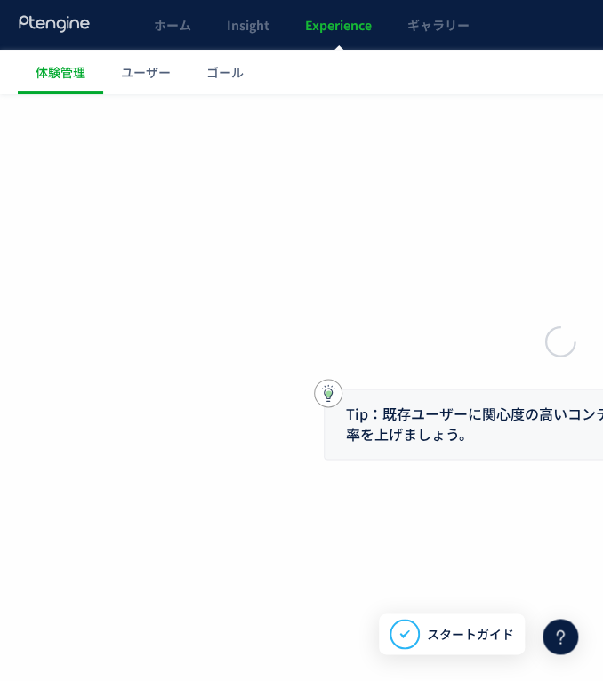
click at [83, 108] on div at bounding box center [301, 340] width 603 height 681
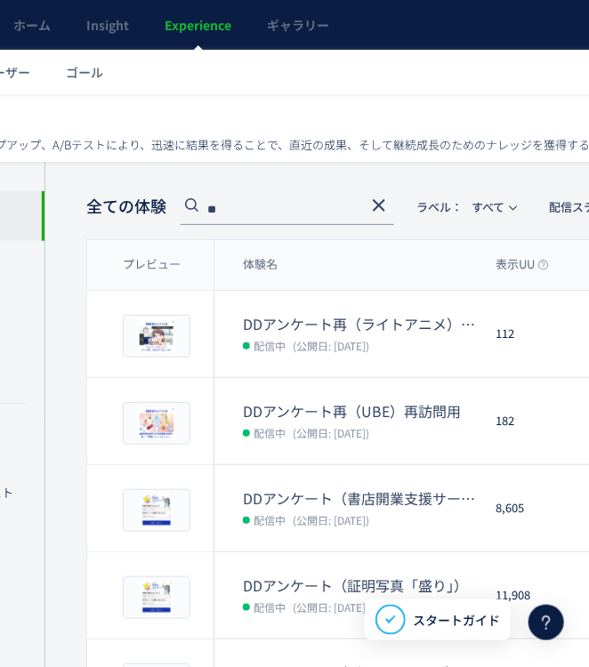
scroll to position [0, 197]
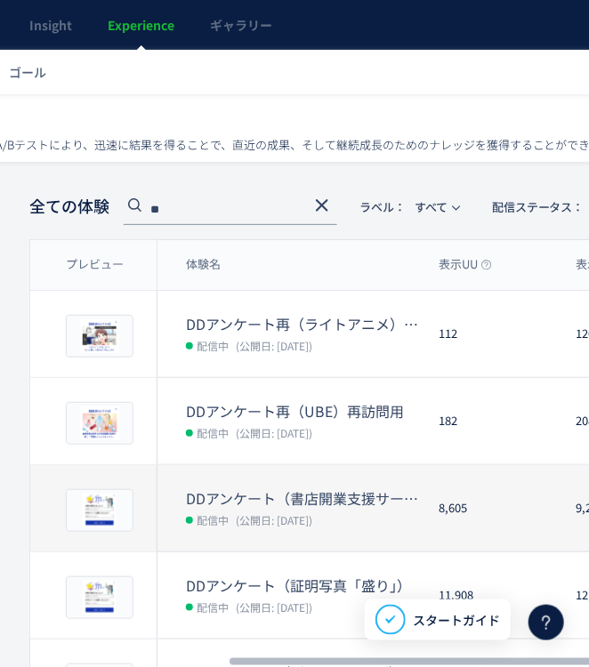
click at [358, 498] on dt "DDアンケート（書店開業支援サービス）" at bounding box center [305, 498] width 238 height 20
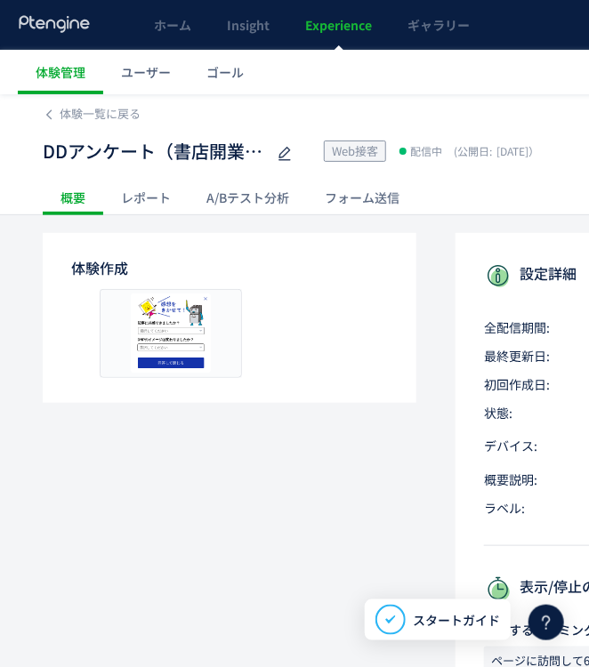
click at [154, 198] on div "レポート" at bounding box center [145, 198] width 85 height 36
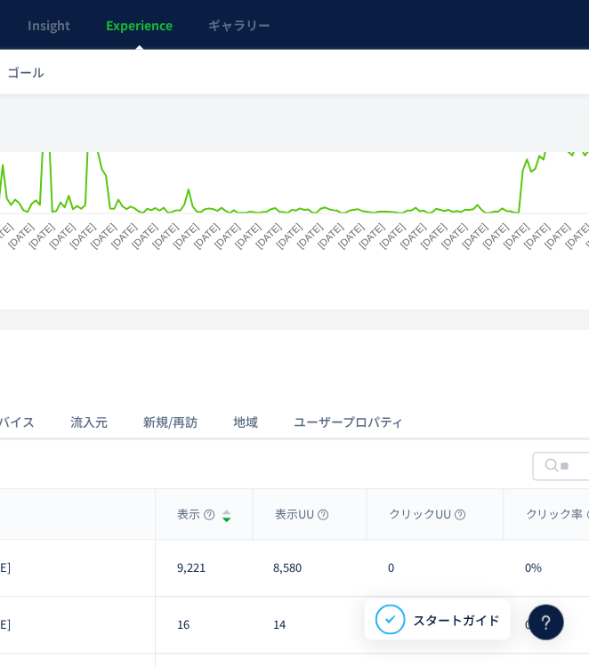
scroll to position [445, 0]
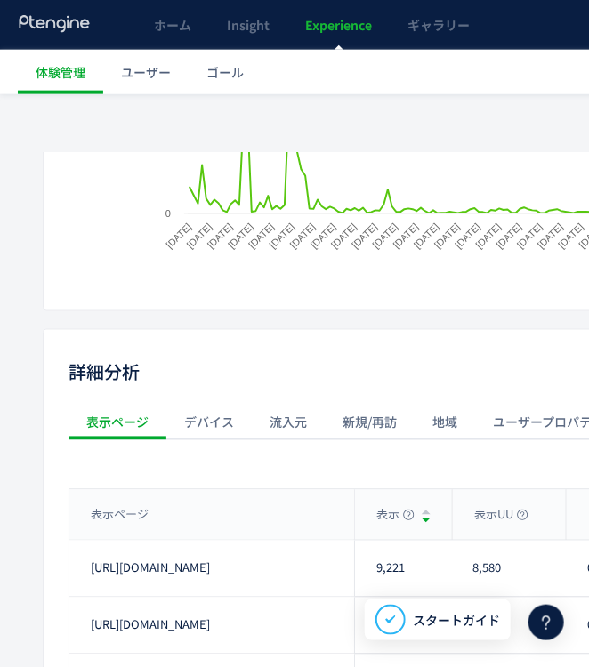
click at [296, 430] on div "流入元" at bounding box center [288, 423] width 73 height 36
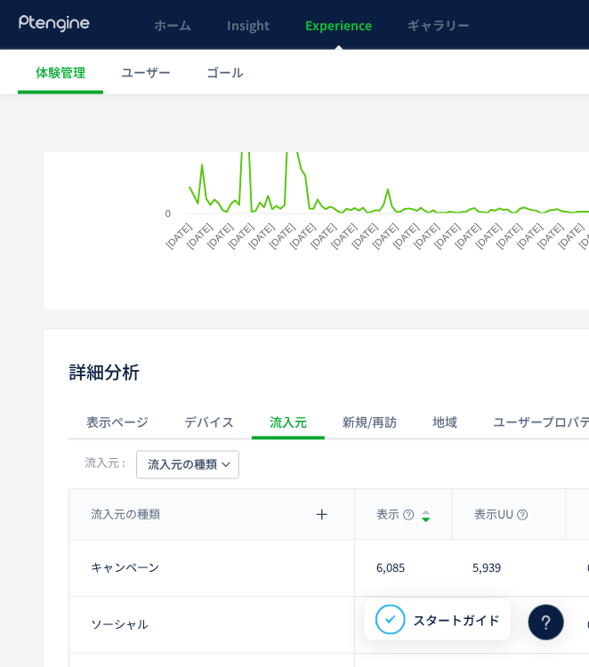
click at [204, 454] on span "流入元の種類" at bounding box center [182, 465] width 69 height 28
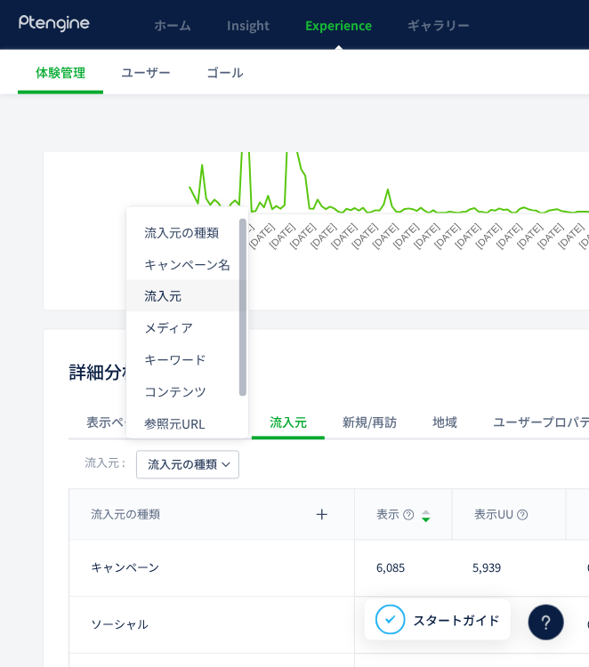
click at [195, 296] on li "流入元" at bounding box center [187, 296] width 122 height 32
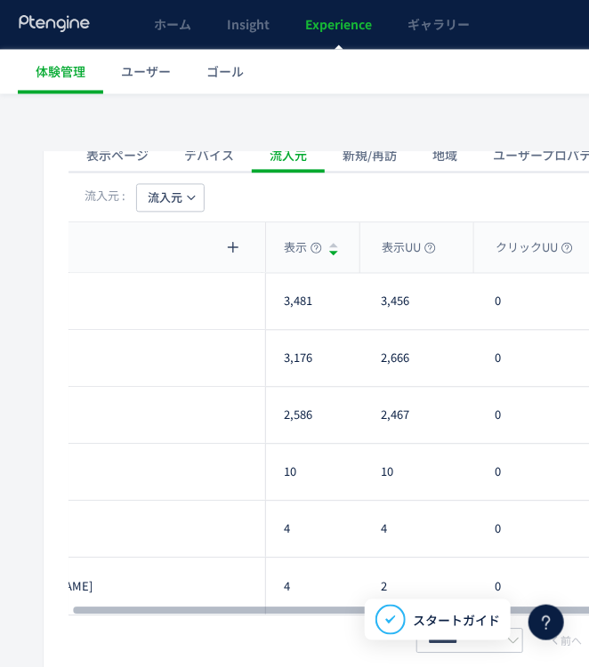
scroll to position [0, 0]
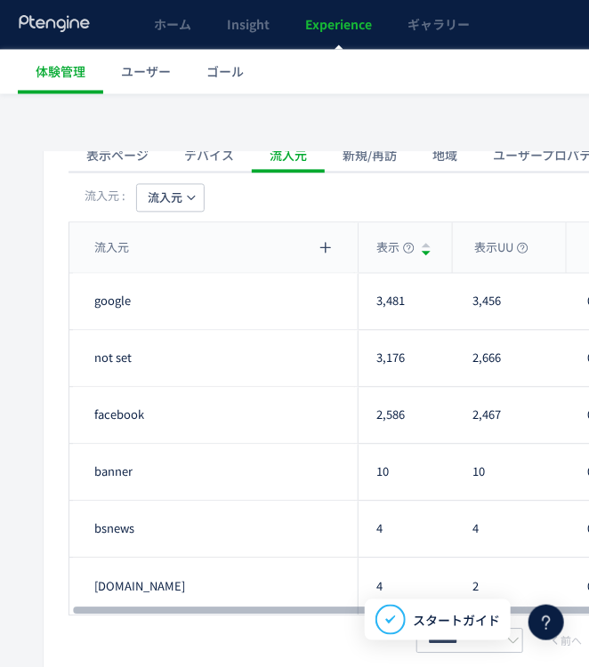
drag, startPoint x: 236, startPoint y: 606, endPoint x: 78, endPoint y: 393, distance: 264.5
click at [227, 616] on div at bounding box center [344, 611] width 543 height 11
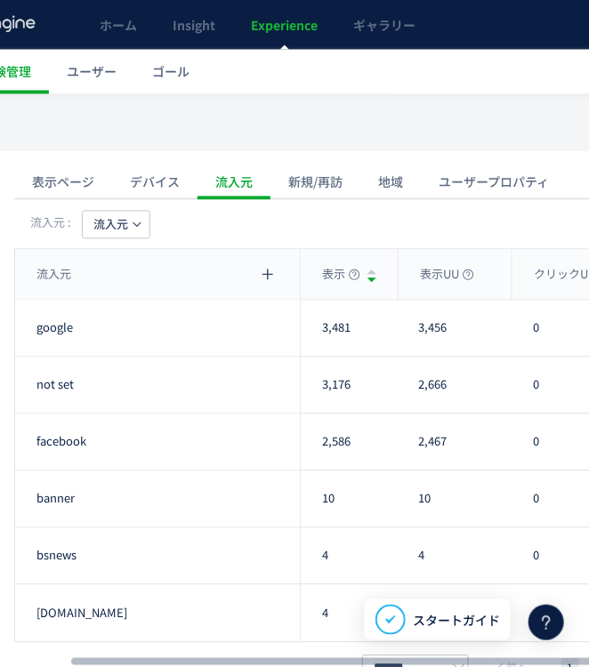
scroll to position [711, 54]
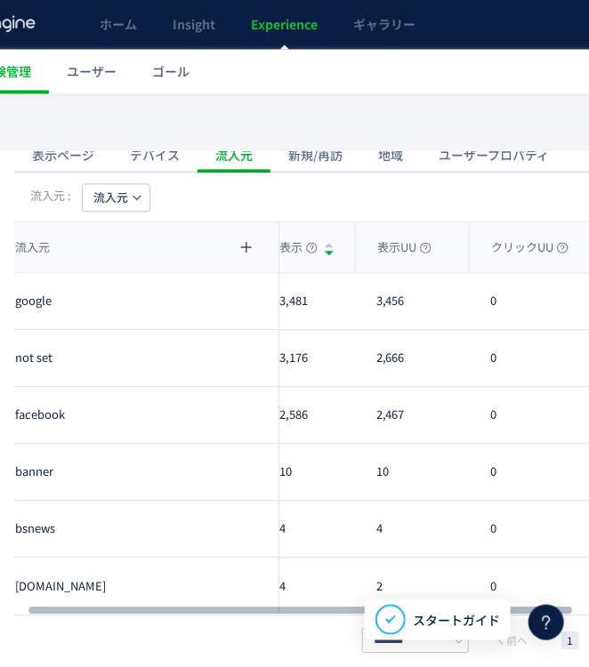
drag, startPoint x: 140, startPoint y: 609, endPoint x: 61, endPoint y: 590, distance: 80.5
click at [144, 606] on div at bounding box center [299, 611] width 543 height 11
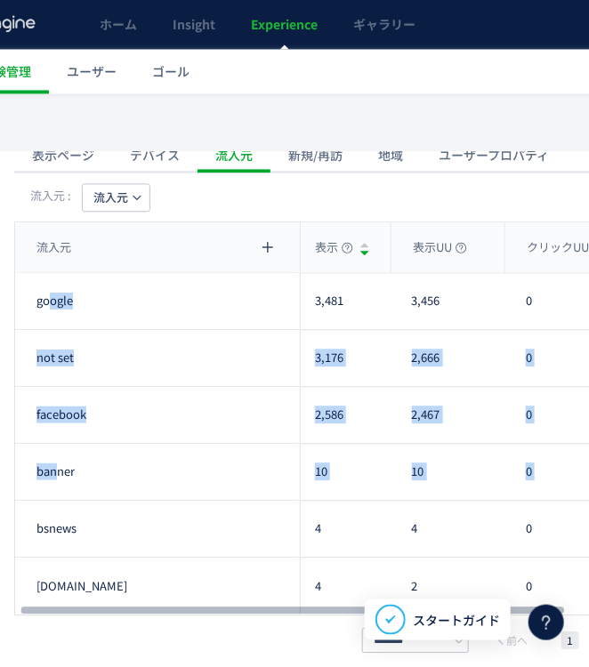
drag, startPoint x: 51, startPoint y: 302, endPoint x: 64, endPoint y: 473, distance: 171.3
click at [64, 473] on span "banner" at bounding box center [55, 472] width 38 height 17
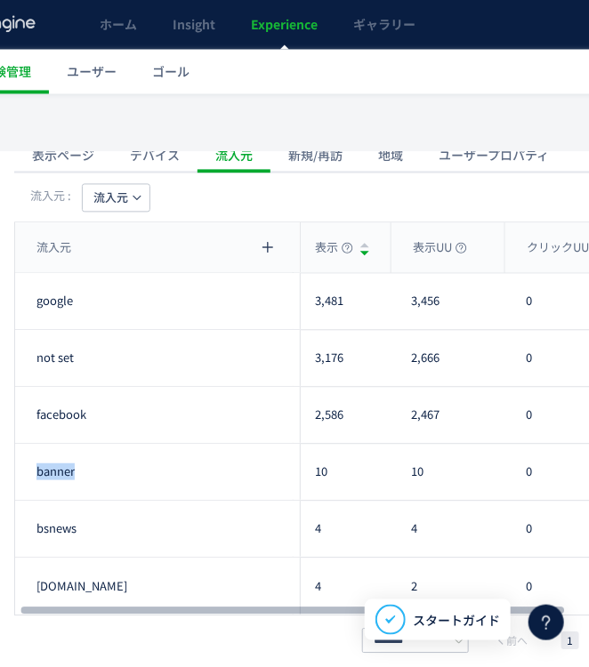
click at [64, 473] on span "banner" at bounding box center [55, 472] width 38 height 17
click at [75, 524] on span "bsnews" at bounding box center [56, 529] width 40 height 17
click at [63, 592] on span "[DOMAIN_NAME]" at bounding box center [81, 587] width 91 height 17
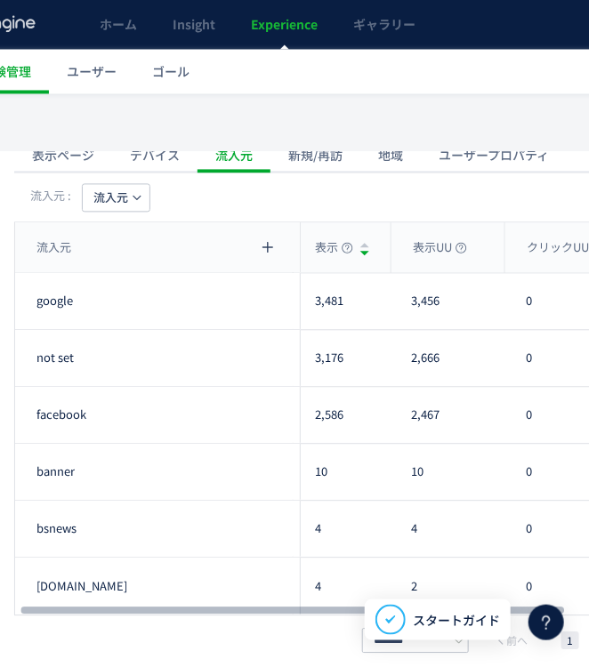
click at [181, 467] on div "banner" at bounding box center [157, 473] width 285 height 56
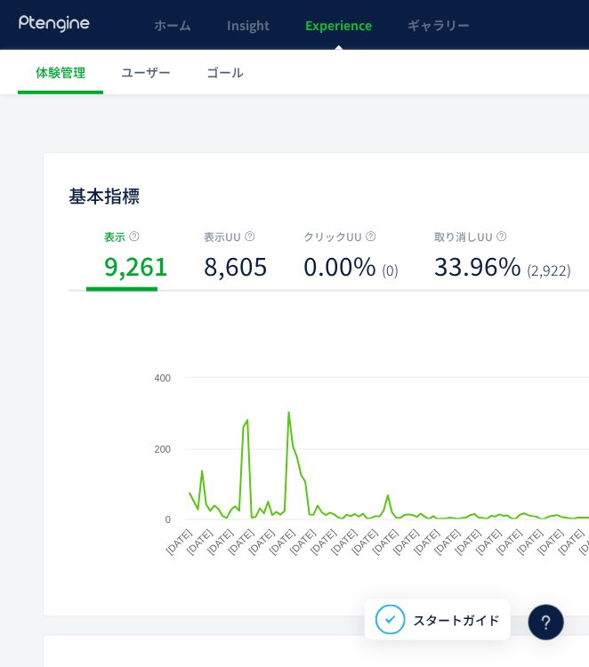
scroll to position [0, 0]
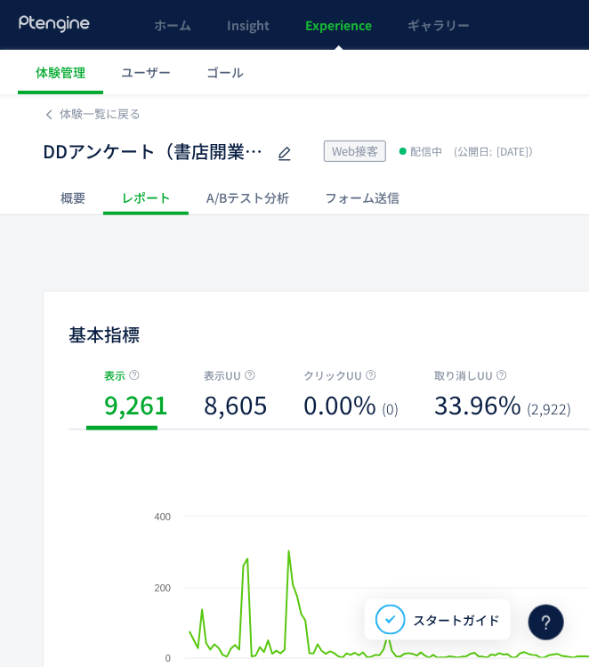
click at [412, 190] on div "フォーム送信" at bounding box center [362, 198] width 110 height 36
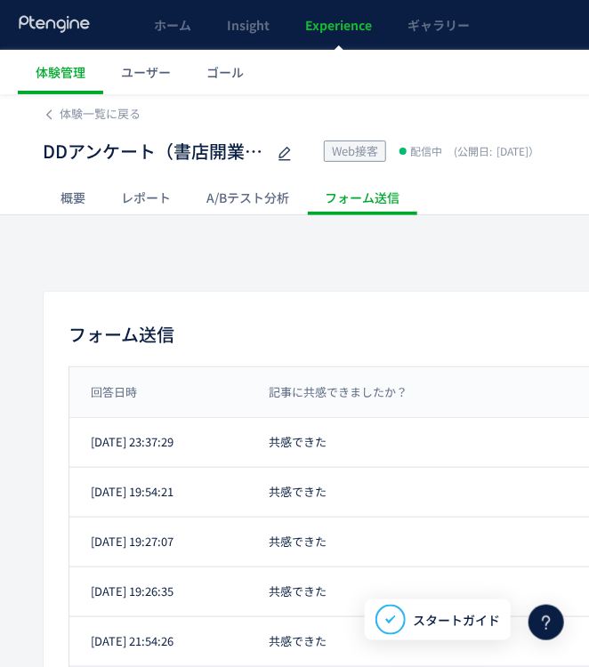
click at [71, 197] on div "概要" at bounding box center [73, 198] width 60 height 36
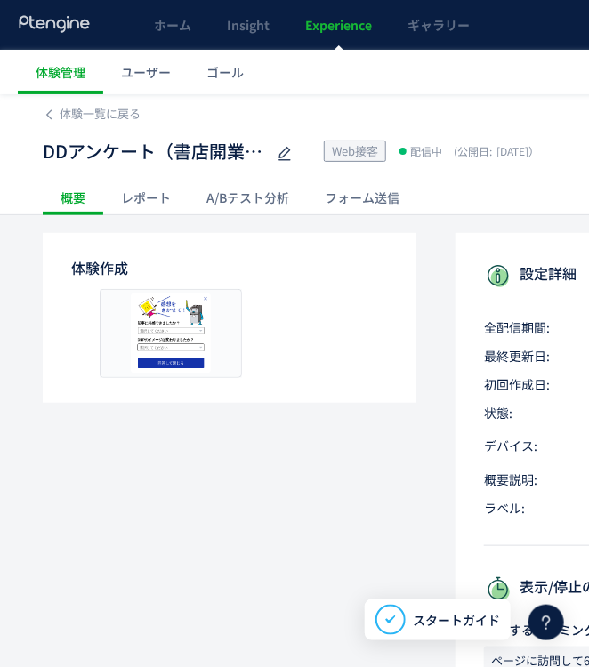
click at [210, 193] on div "A/Bテスト分析" at bounding box center [248, 198] width 118 height 36
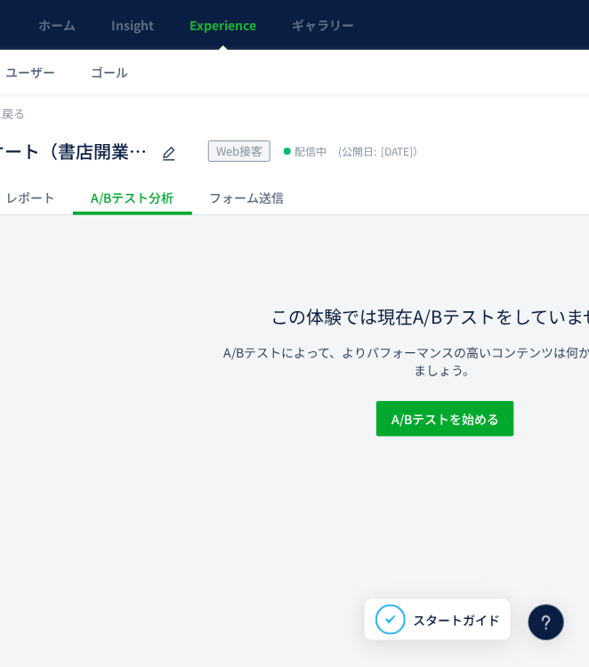
scroll to position [0, 531]
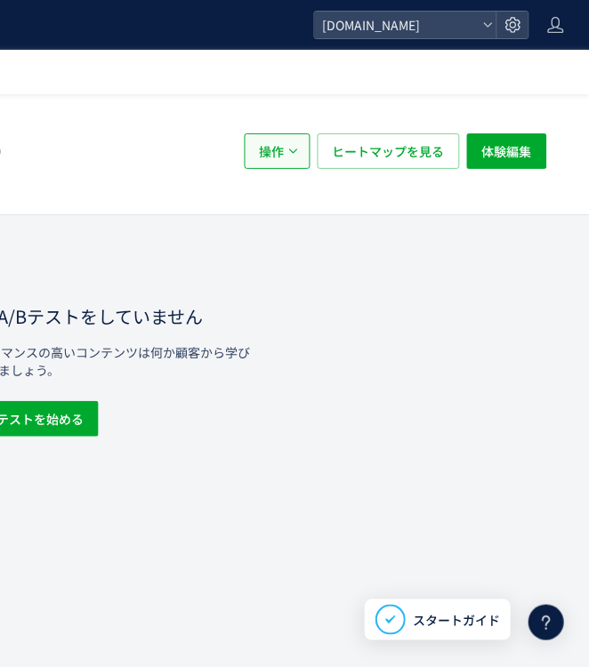
click at [296, 145] on button "操作" at bounding box center [278, 151] width 66 height 36
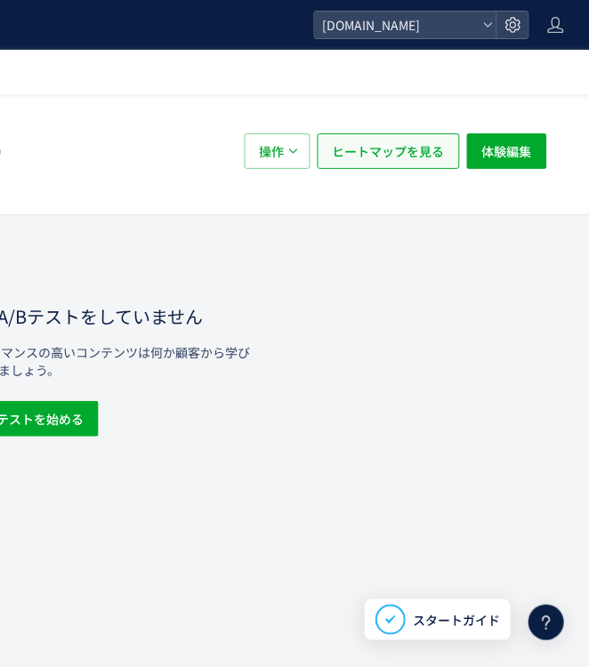
click at [407, 158] on span "ヒートマップを見る" at bounding box center [389, 151] width 112 height 36
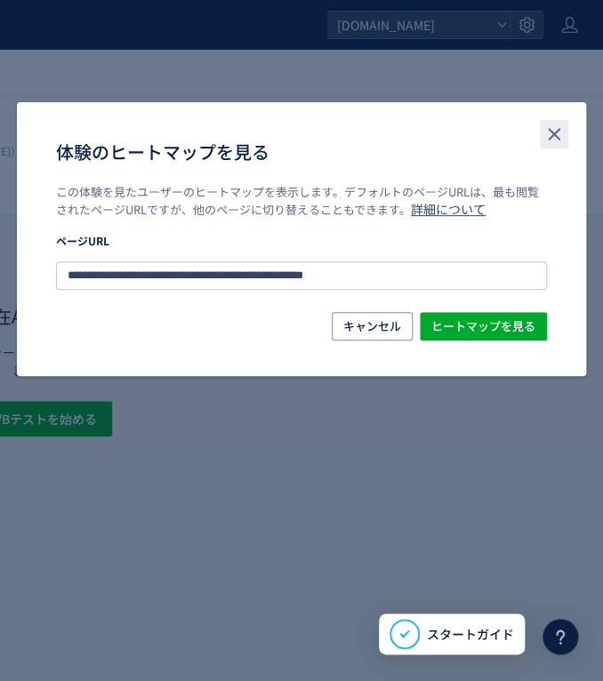
drag, startPoint x: 552, startPoint y: 143, endPoint x: 581, endPoint y: 128, distance: 32.2
click at [552, 143] on icon "close" at bounding box center [553, 134] width 21 height 21
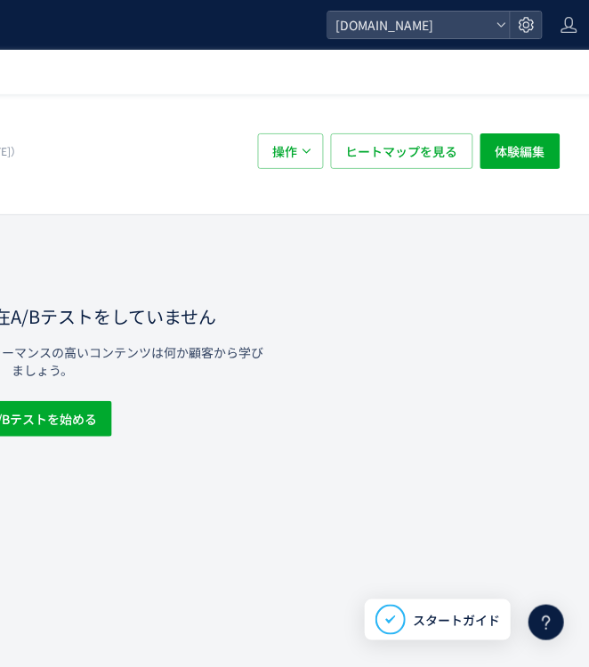
scroll to position [0, 0]
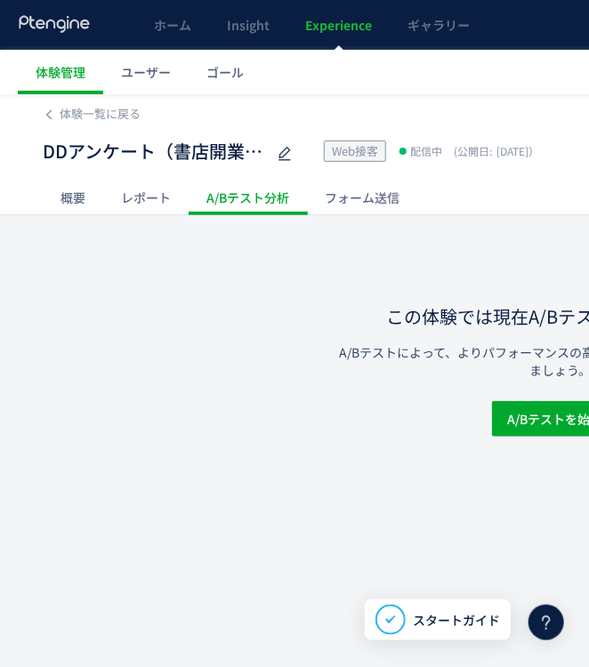
click at [68, 203] on div "概要" at bounding box center [73, 198] width 60 height 36
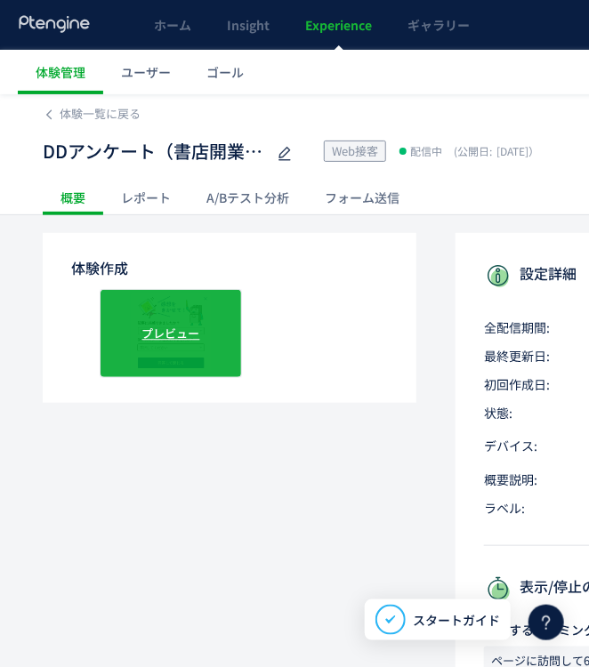
click at [168, 333] on span "プレビュー" at bounding box center [171, 333] width 58 height 17
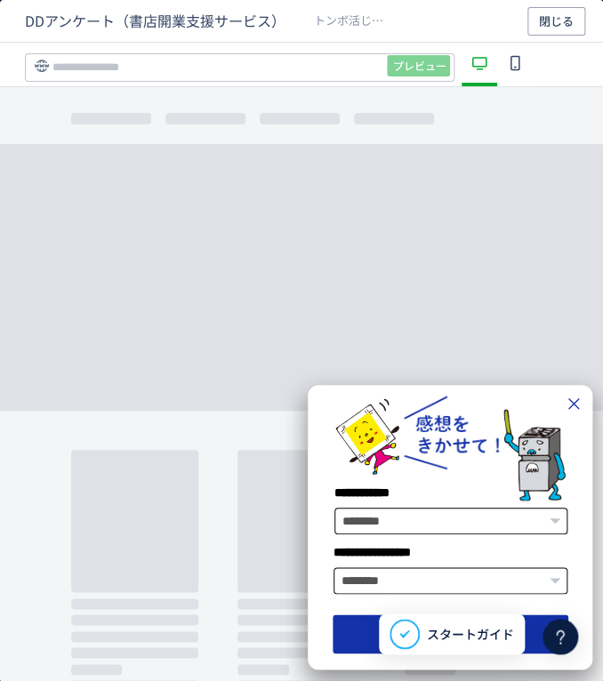
drag, startPoint x: 517, startPoint y: 514, endPoint x: 477, endPoint y: 571, distance: 69.6
click at [477, 570] on div "**********" at bounding box center [450, 568] width 237 height 51
click at [578, 26] on button "閉じる" at bounding box center [556, 21] width 58 height 28
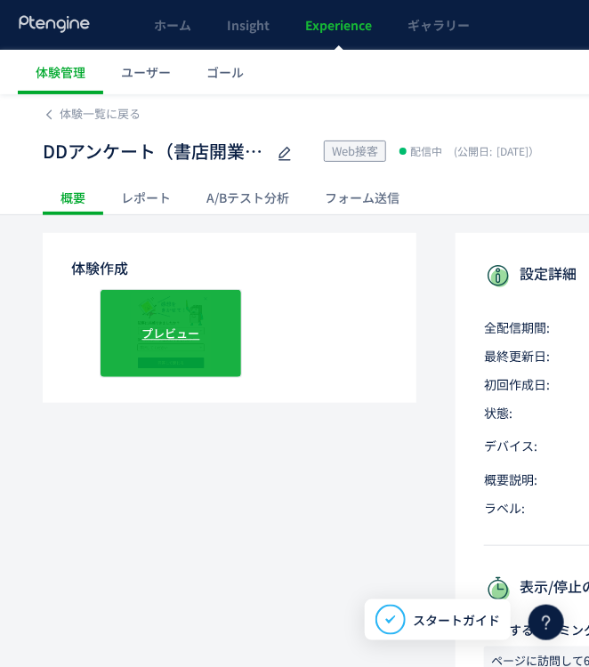
click at [168, 327] on span "プレビュー" at bounding box center [171, 333] width 58 height 17
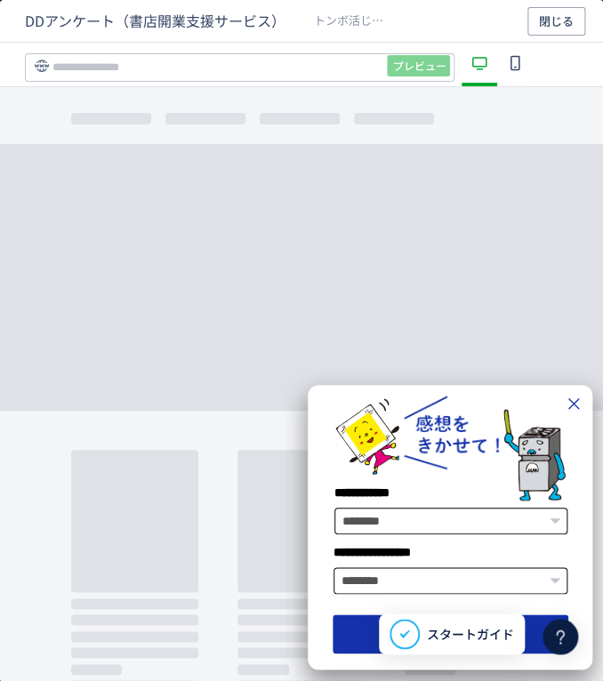
click at [519, 65] on use "dialog" at bounding box center [515, 62] width 10 height 15
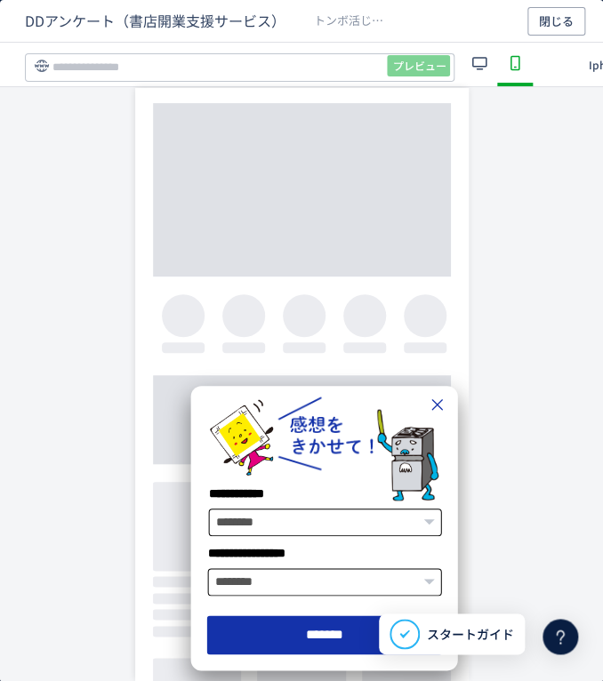
click at [476, 61] on icon "dialog" at bounding box center [479, 62] width 21 height 21
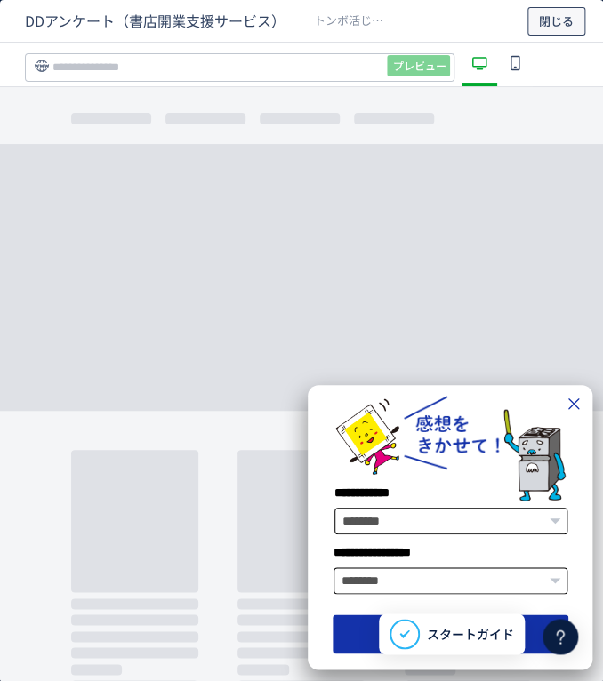
click at [554, 22] on span "閉じる" at bounding box center [556, 21] width 35 height 28
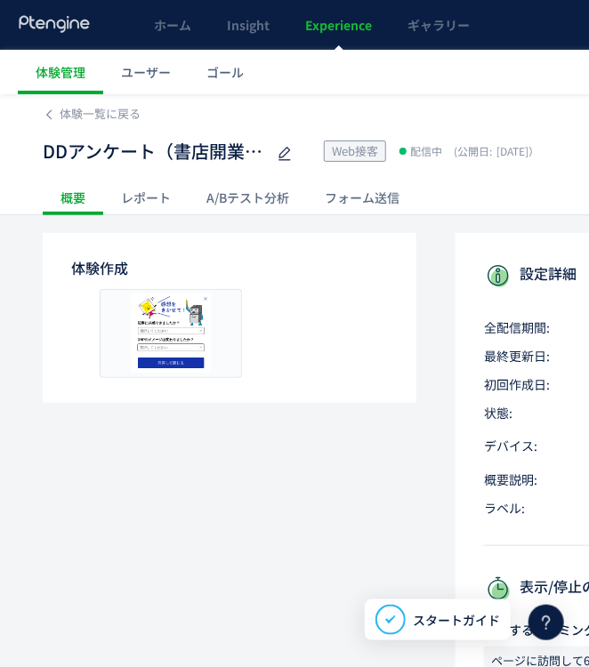
click at [110, 126] on div "DDアンケート（書店開業支援サービス） Web接客 配信中 (公開日: [DATE]） 操作 ヒートマップを見る 体験編集" at bounding box center [560, 151] width 1035 height 57
click at [110, 110] on span "体験一覧に戻る" at bounding box center [100, 113] width 81 height 17
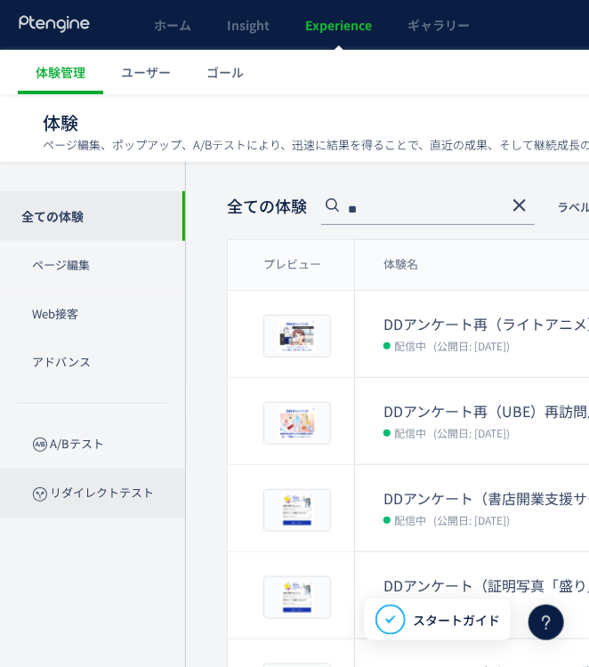
click at [100, 502] on p "リダイレクトテスト" at bounding box center [92, 493] width 185 height 49
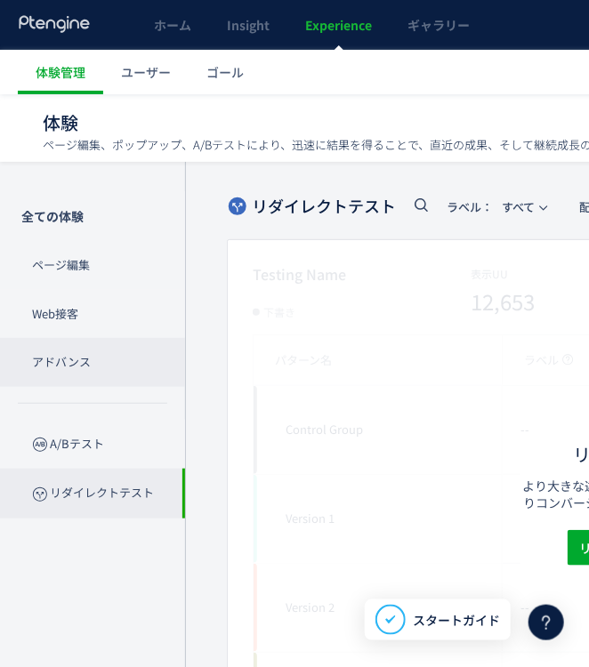
click at [76, 368] on p "アドバンス" at bounding box center [92, 362] width 185 height 49
type input "**"
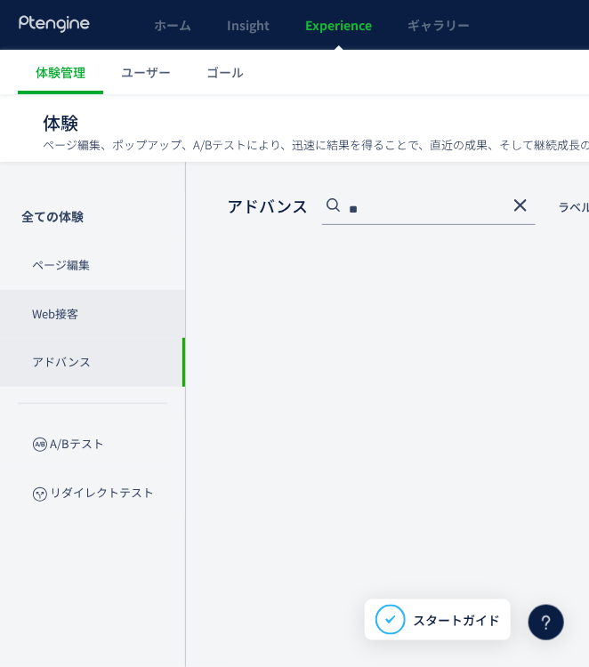
click at [96, 290] on p "Web接客" at bounding box center [92, 314] width 185 height 49
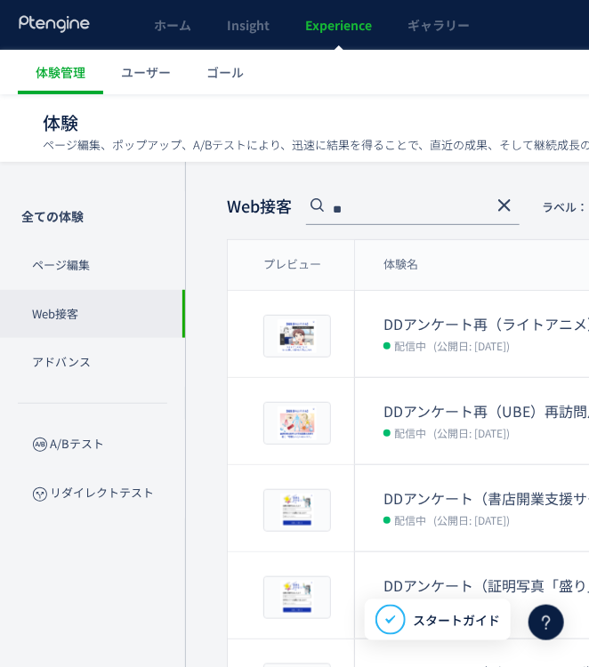
scroll to position [0, 531]
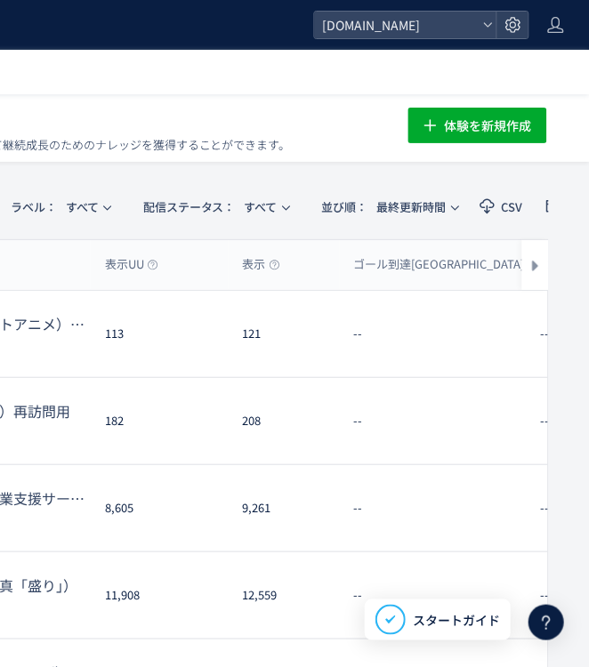
click at [499, 278] on div "ゴール到達[GEOGRAPHIC_DATA]" at bounding box center [433, 265] width 187 height 50
click at [540, 266] on icon at bounding box center [535, 266] width 12 height 12
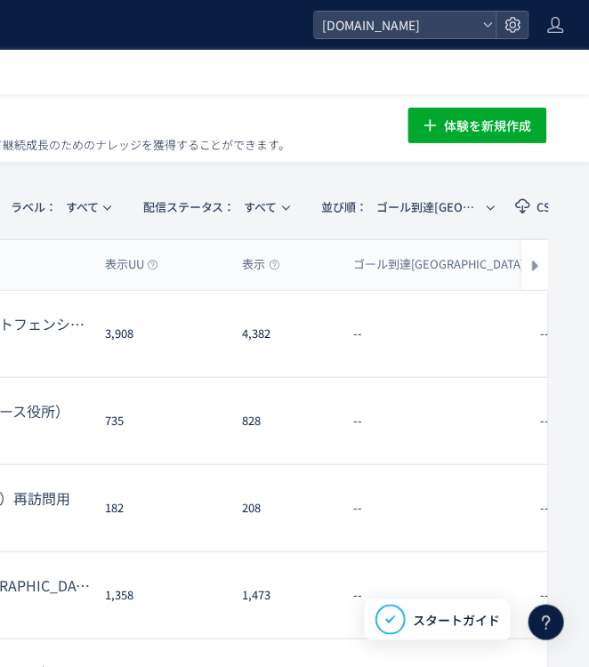
scroll to position [0, 852]
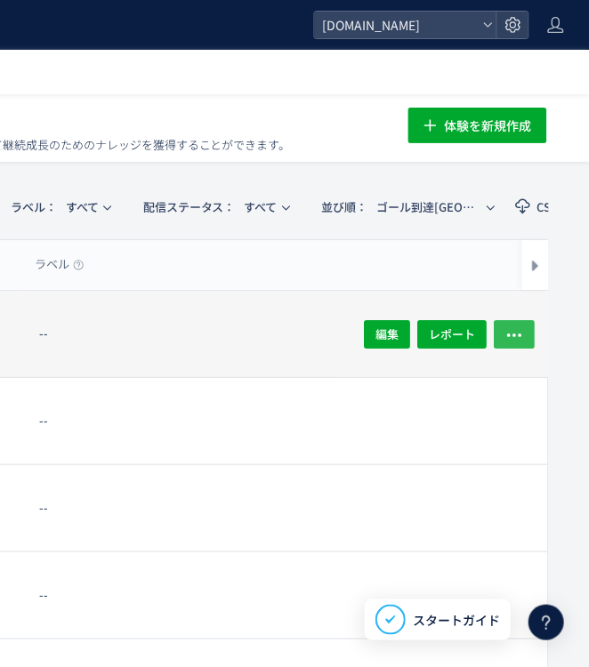
click at [520, 322] on span "button" at bounding box center [515, 333] width 18 height 28
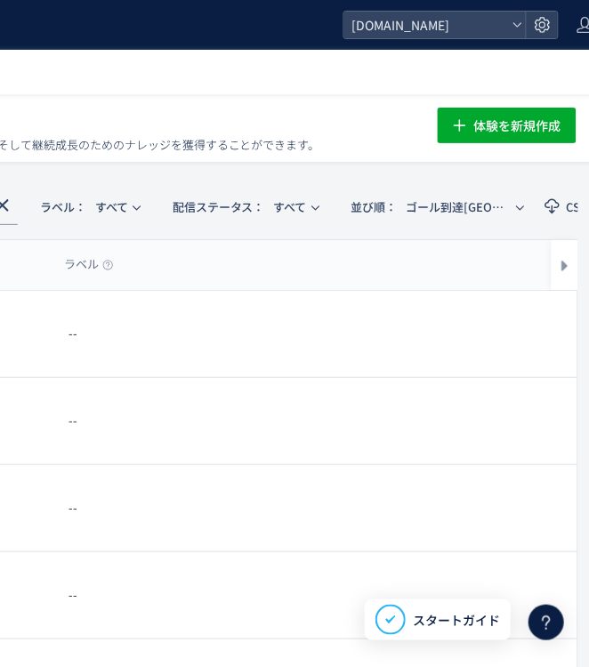
scroll to position [0, 531]
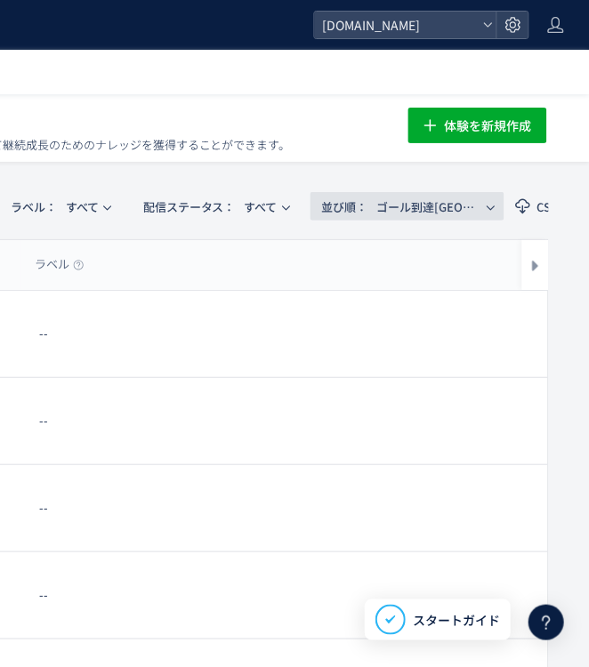
click at [446, 203] on span "並び順： ゴール到達[GEOGRAPHIC_DATA]" at bounding box center [402, 206] width 160 height 29
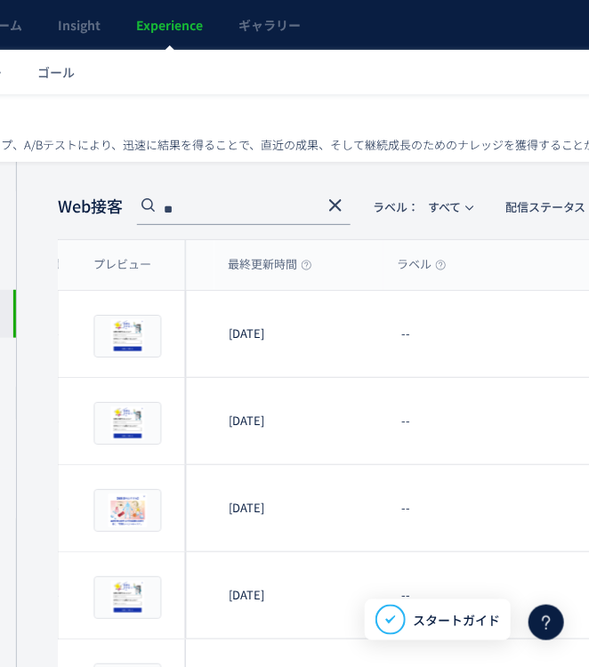
scroll to position [0, 0]
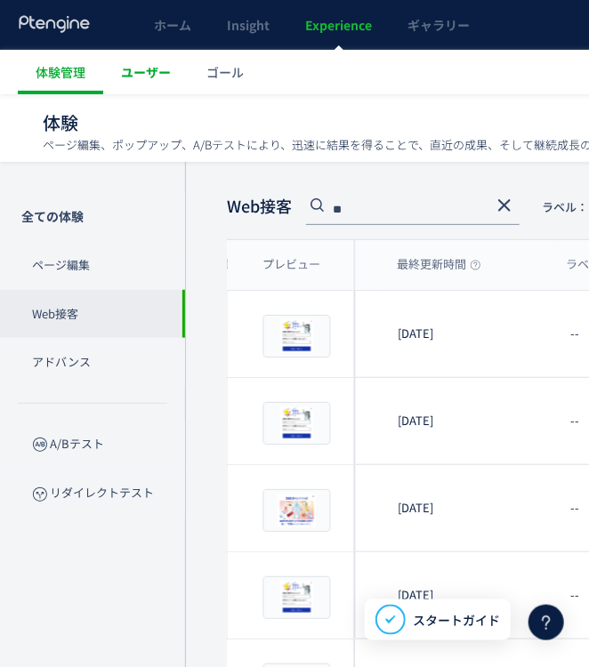
click at [168, 70] on span "ユーザー" at bounding box center [146, 72] width 50 height 18
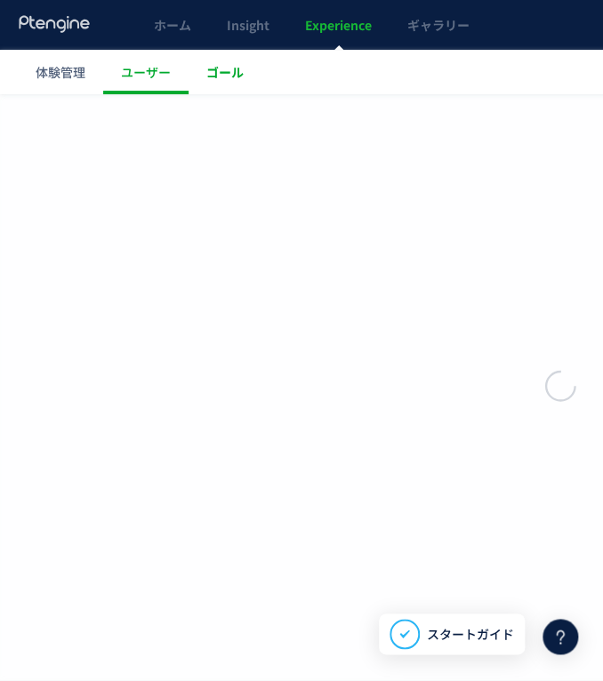
click at [236, 69] on span "ゴール" at bounding box center [224, 72] width 37 height 18
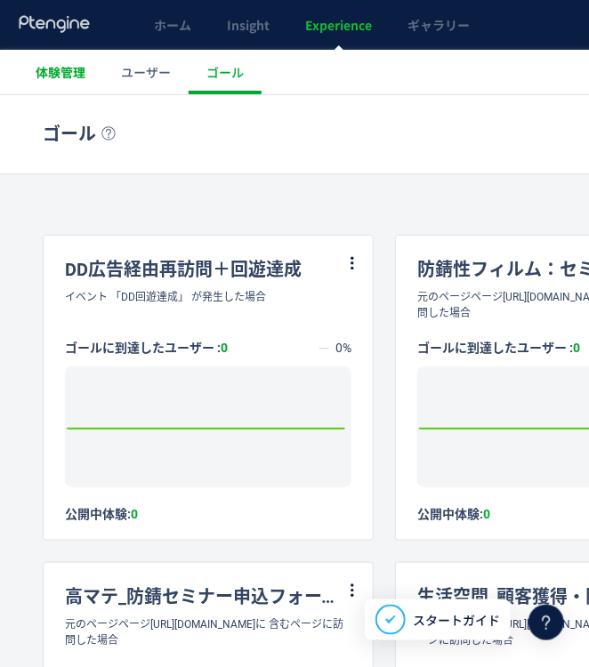
click at [68, 66] on span "体験管理" at bounding box center [61, 72] width 50 height 18
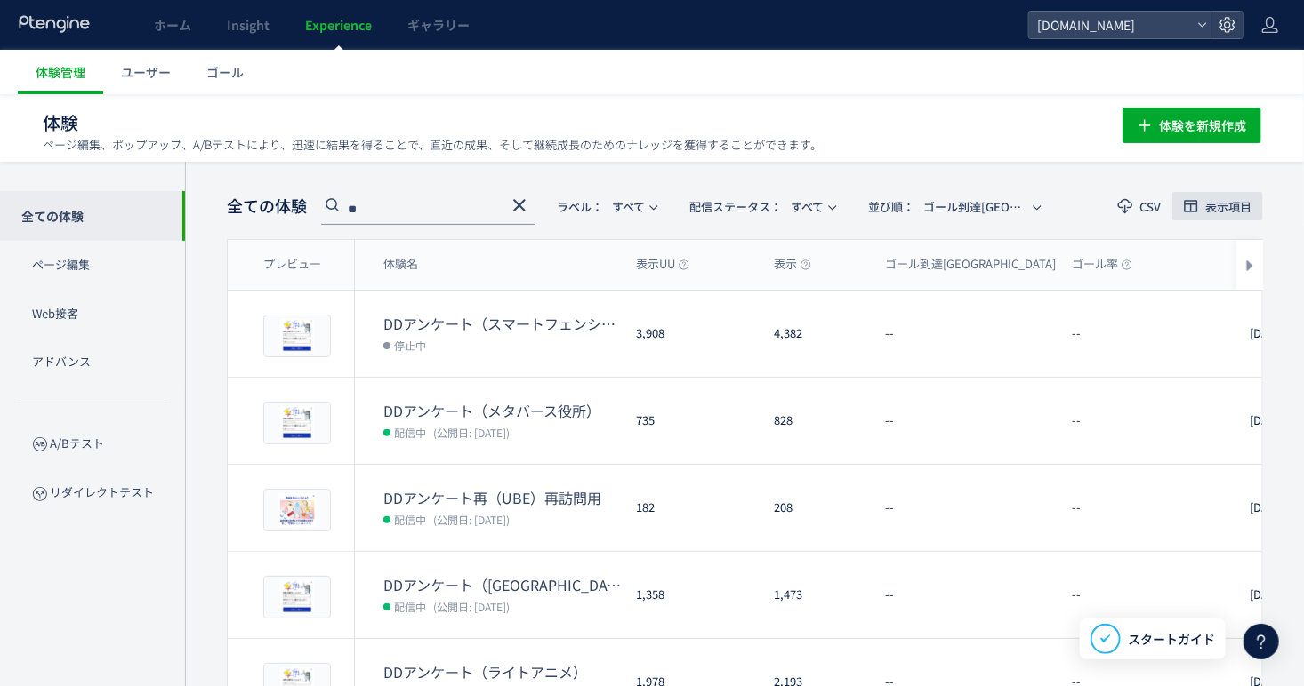
click at [588, 208] on span "表示項目" at bounding box center [1228, 207] width 46 height 12
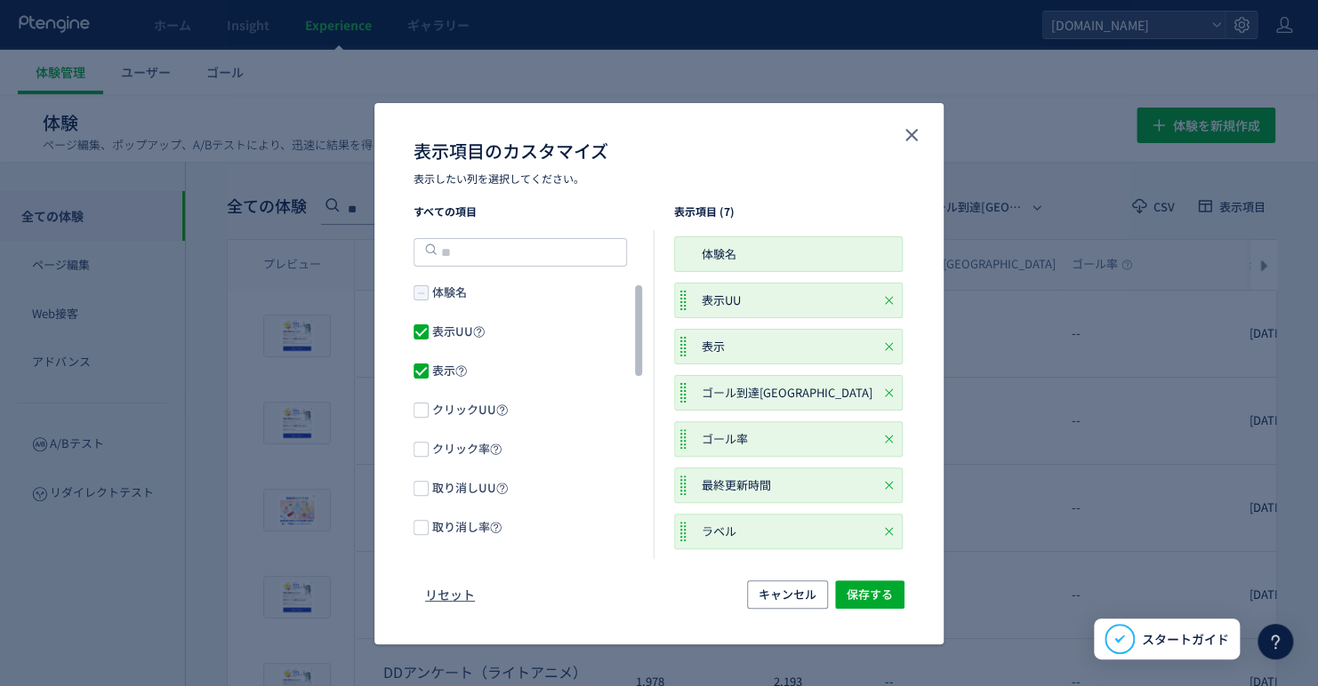
click at [588, 129] on div "表示項目のカスタマイズ​ 表示したい列を選択してください。" at bounding box center [658, 153] width 569 height 100
click at [588, 147] on button "close" at bounding box center [911, 135] width 28 height 28
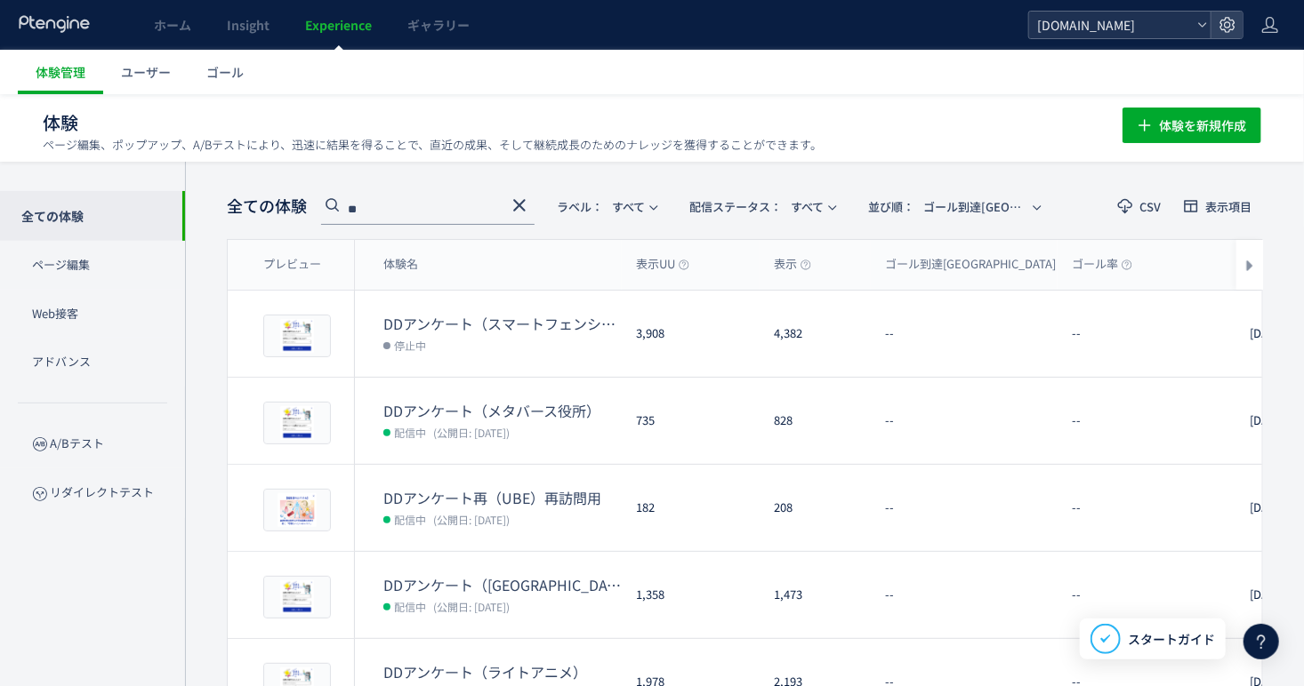
click at [588, 13] on span "[DOMAIN_NAME]" at bounding box center [1111, 25] width 158 height 27
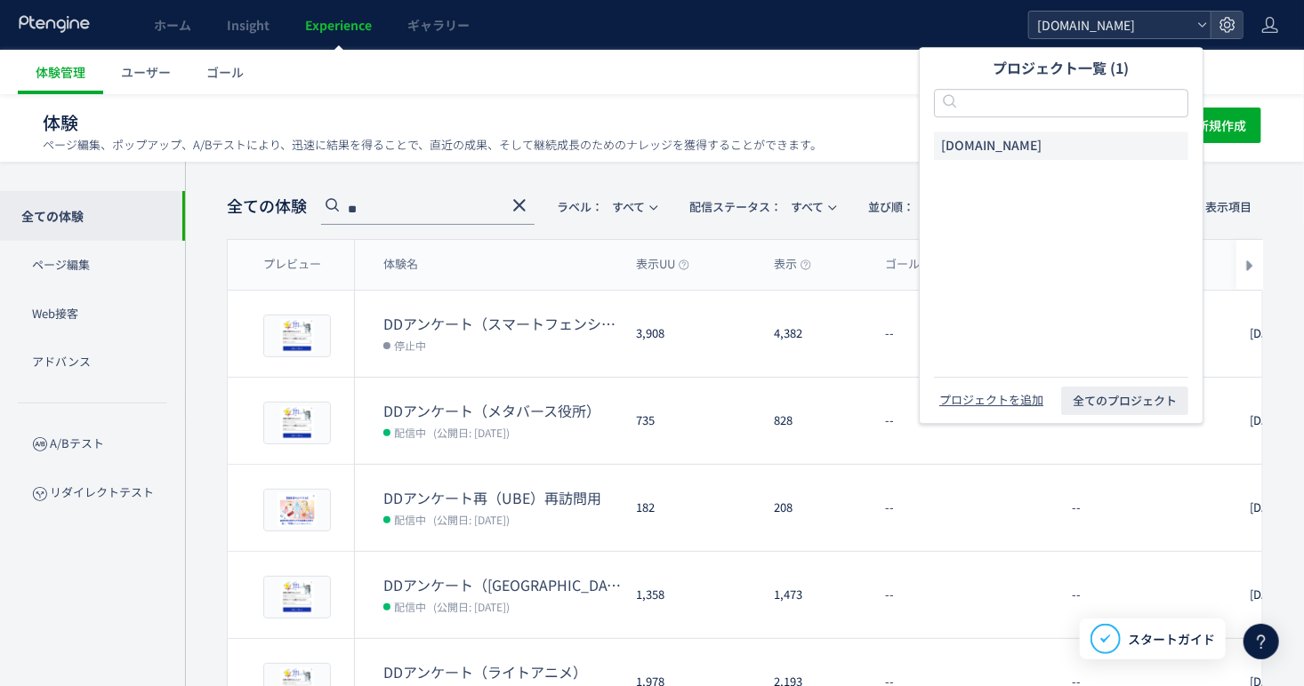
click at [588, 13] on span "[DOMAIN_NAME]" at bounding box center [1111, 25] width 158 height 27
